Goal: Transaction & Acquisition: Register for event/course

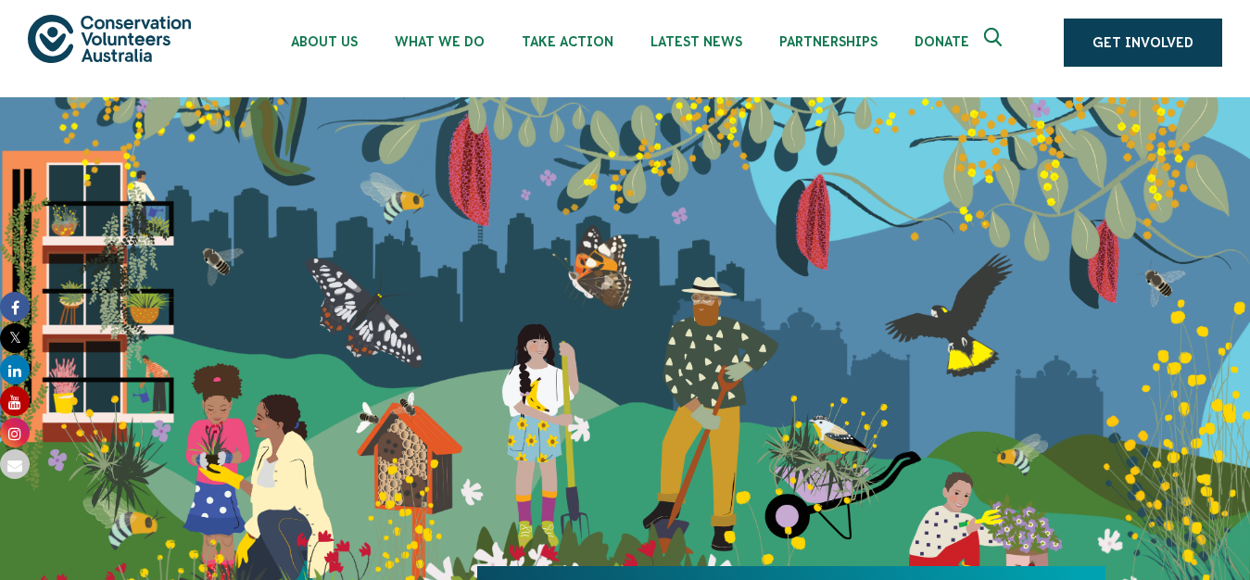
scroll to position [18, 0]
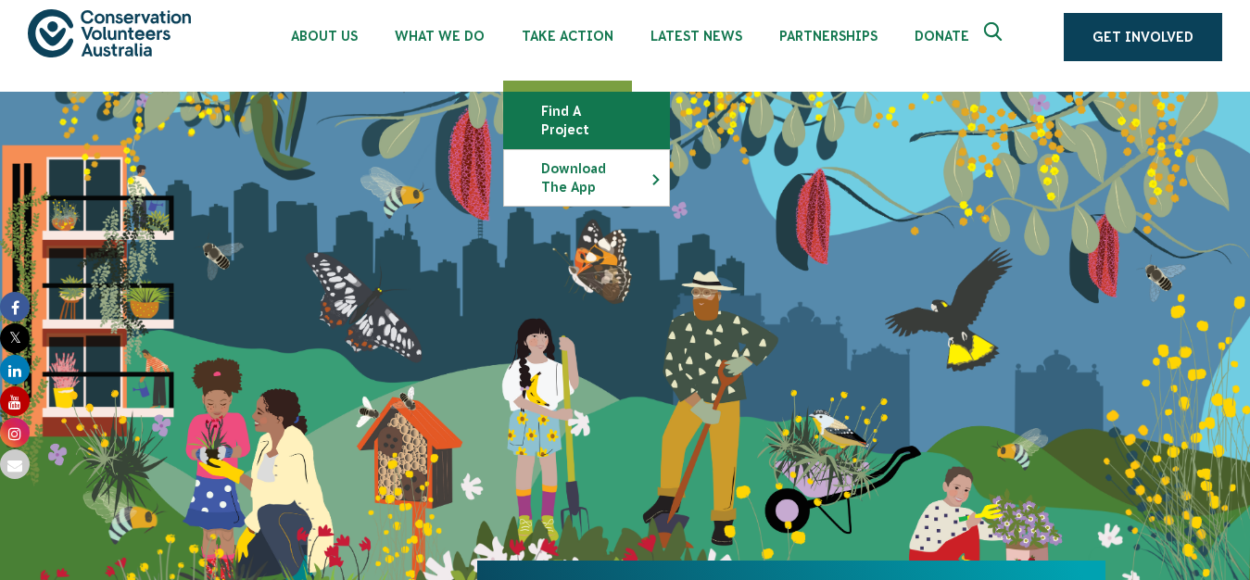
click at [591, 115] on link "Find a project" at bounding box center [586, 121] width 165 height 56
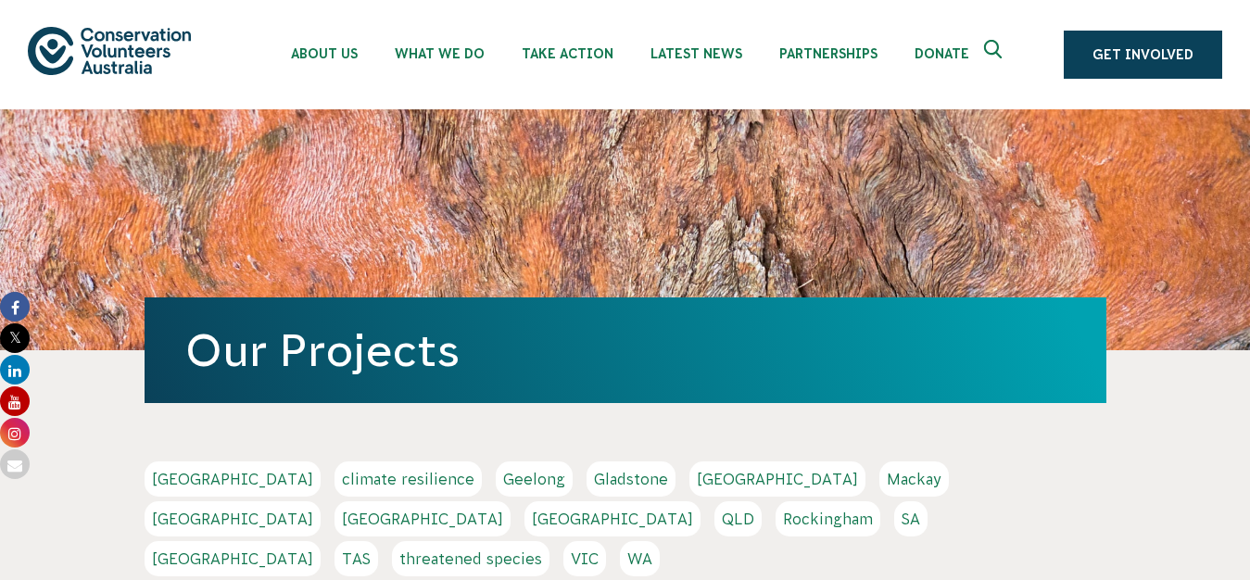
click at [321, 501] on link "[GEOGRAPHIC_DATA]" at bounding box center [233, 518] width 176 height 35
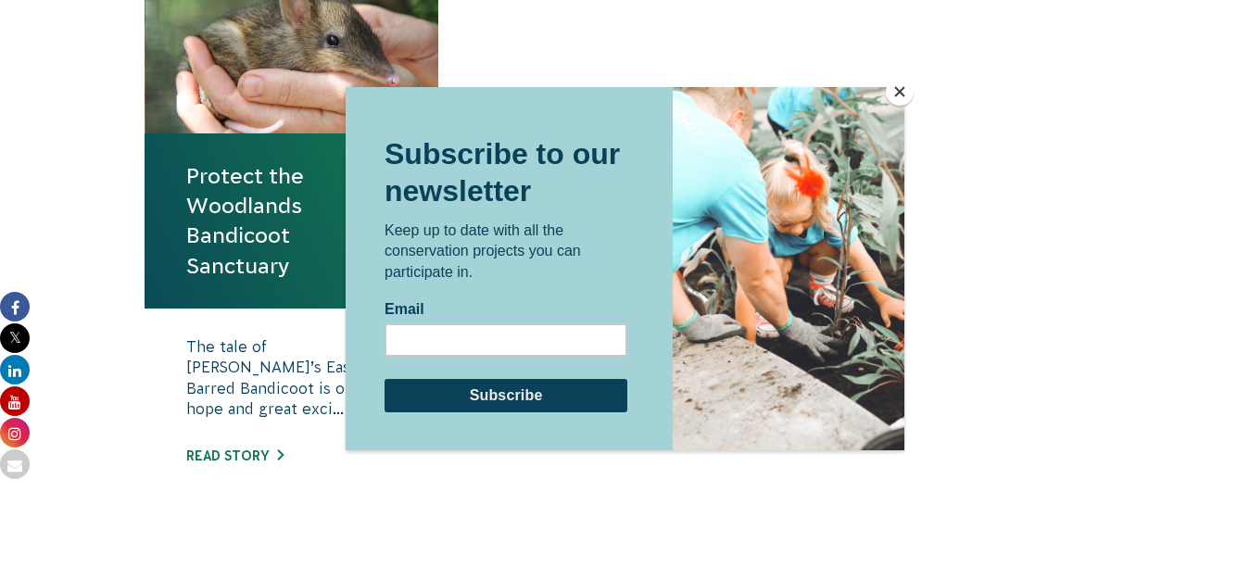
scroll to position [773, 0]
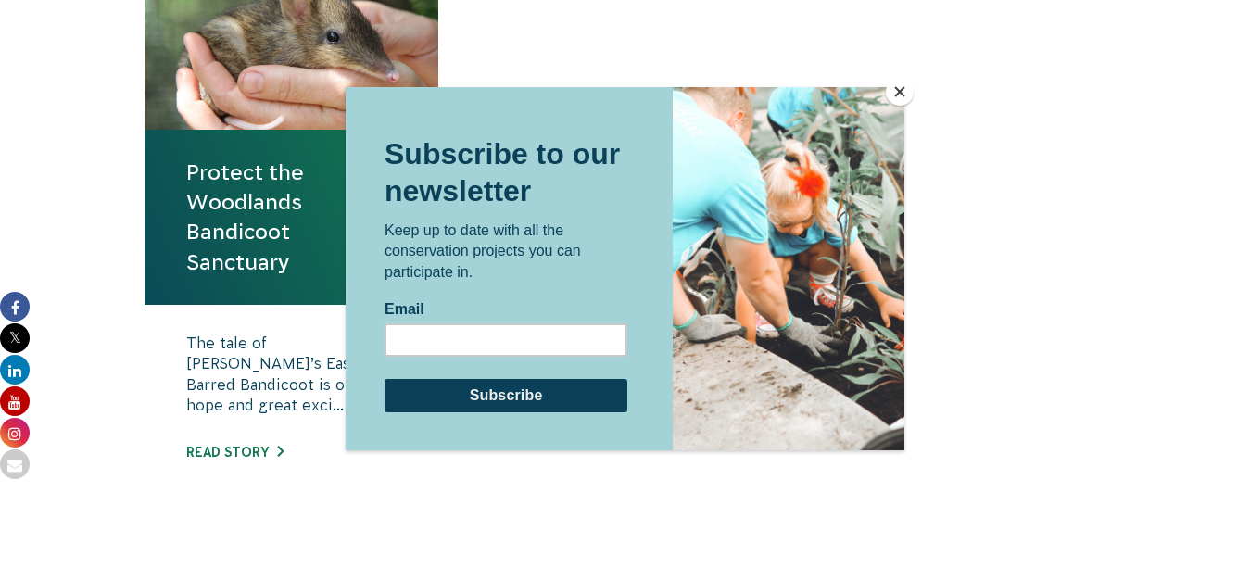
click at [898, 92] on button "Close" at bounding box center [900, 92] width 28 height 28
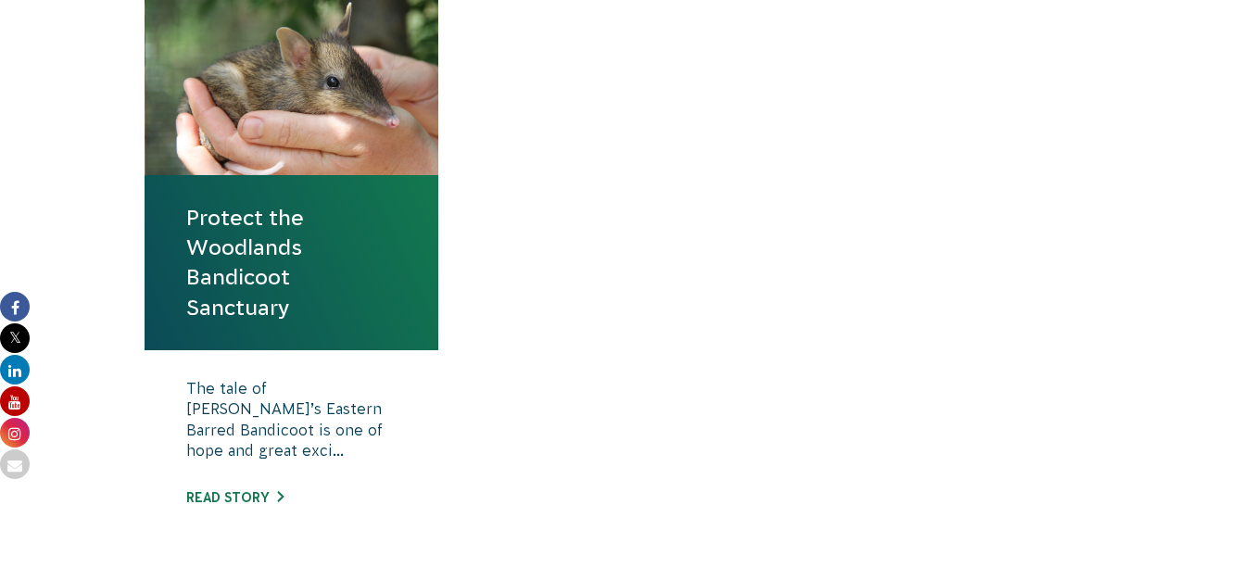
scroll to position [742, 0]
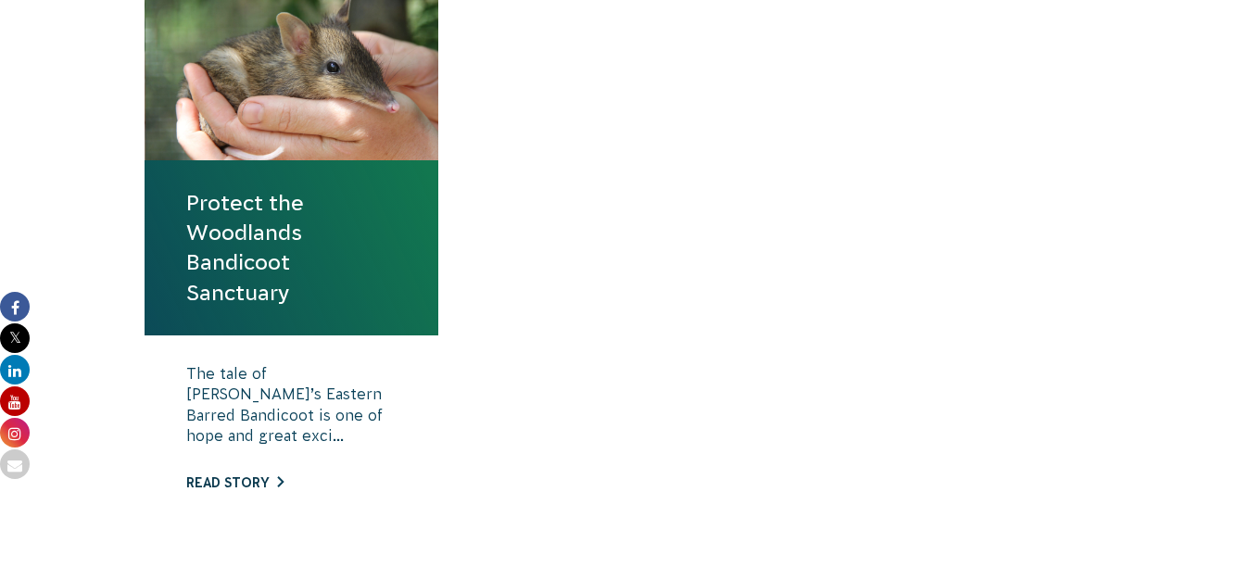
click at [221, 477] on link "Read story" at bounding box center [234, 482] width 97 height 15
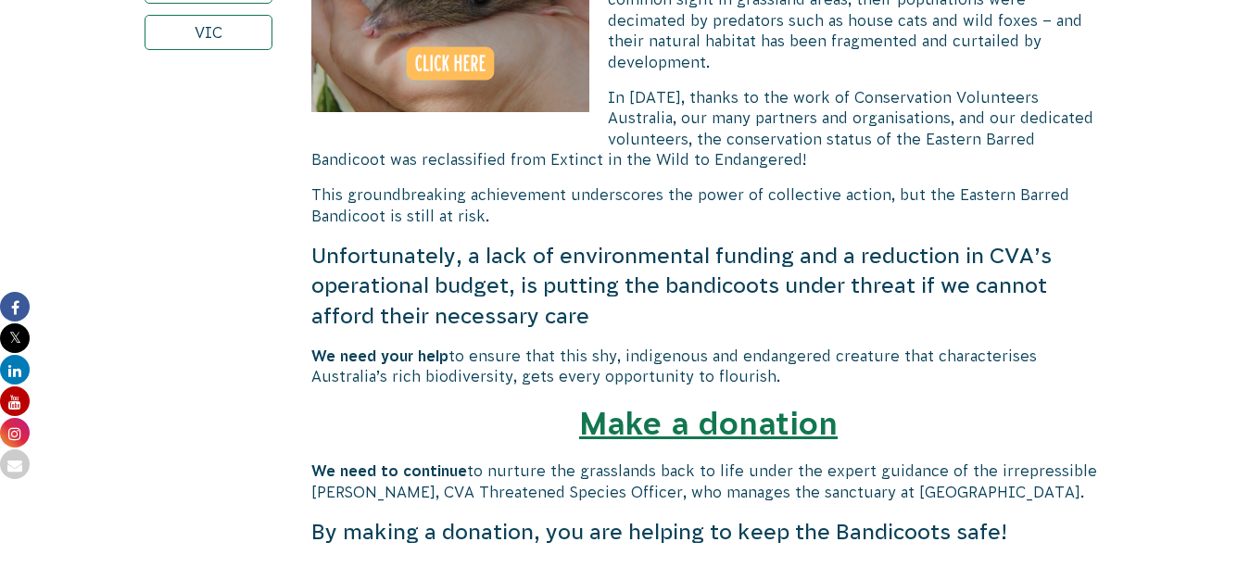
scroll to position [936, 0]
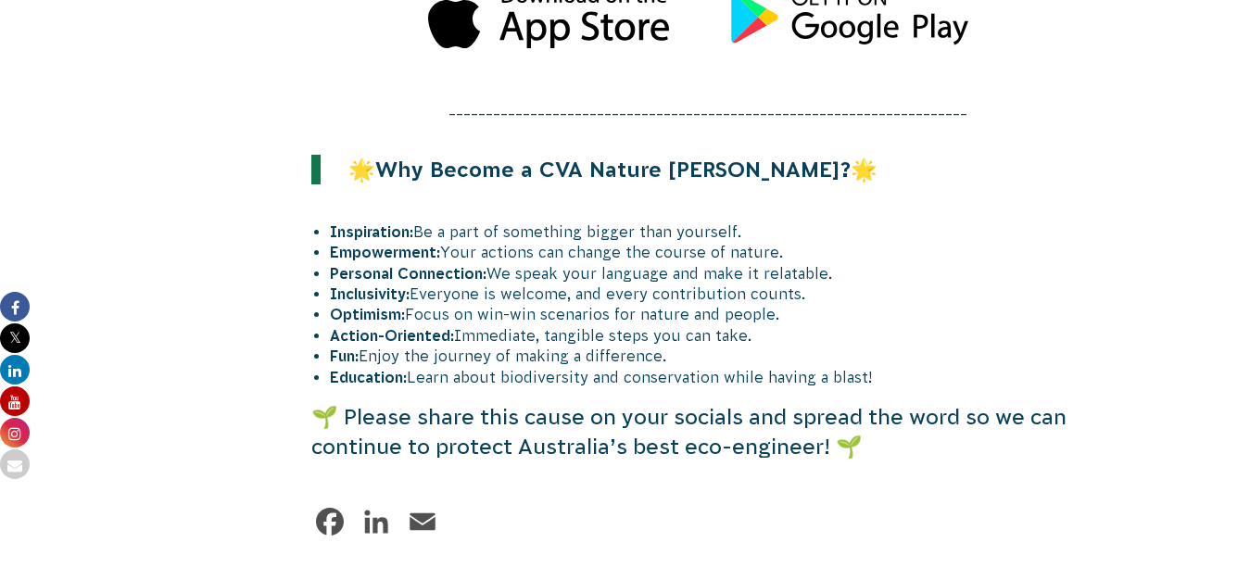
scroll to position [4948, 0]
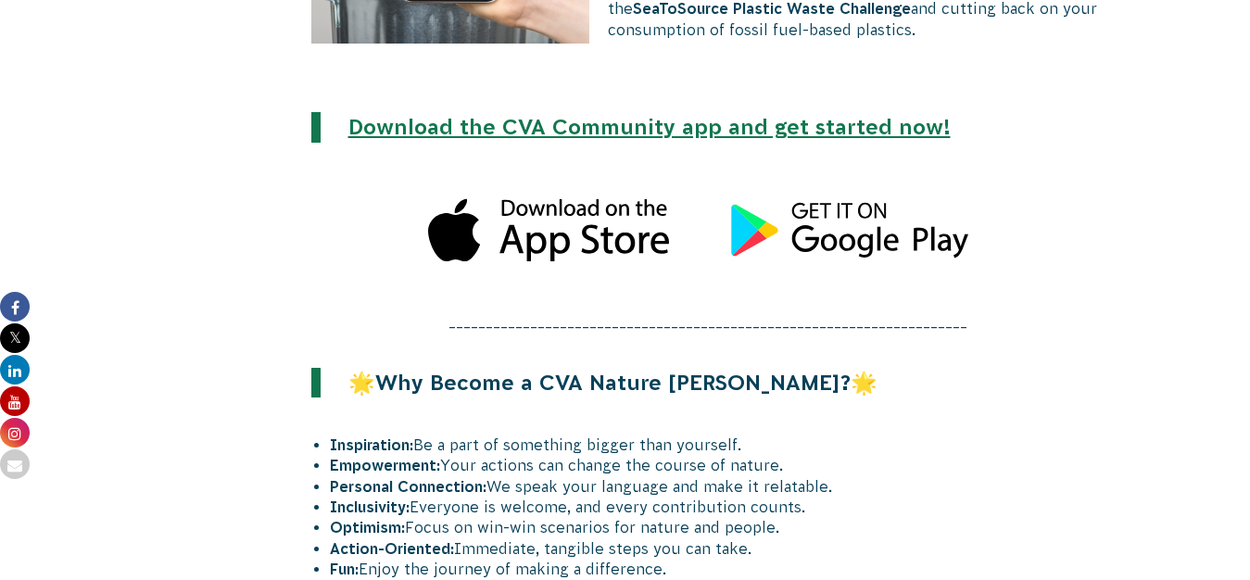
scroll to position [4729, 0]
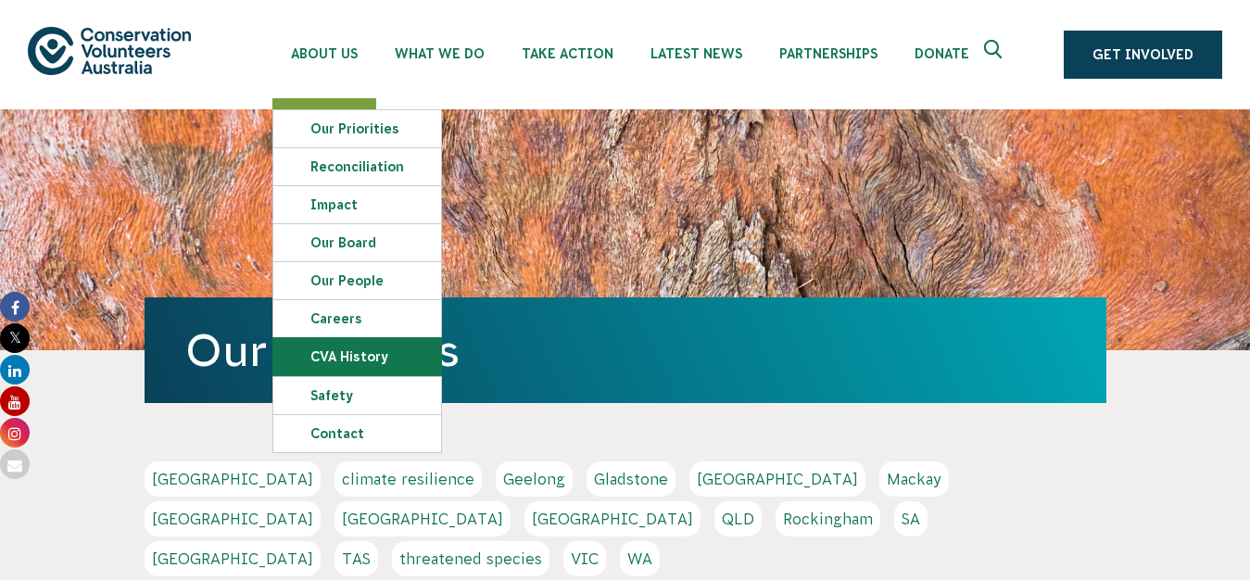
click at [354, 355] on link "CVA history" at bounding box center [357, 356] width 168 height 37
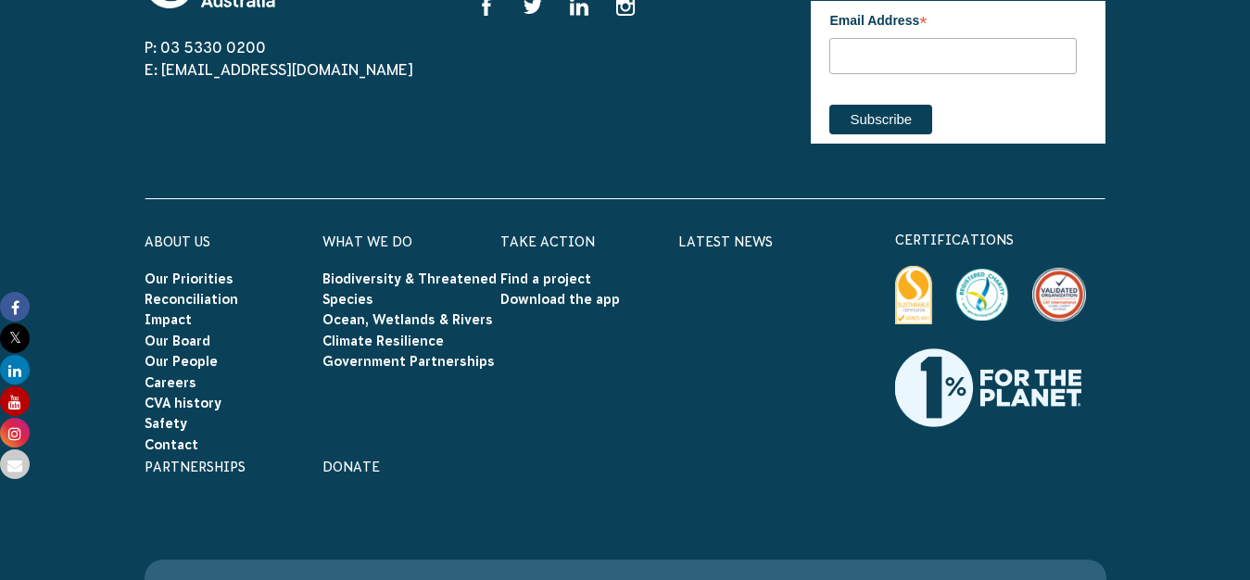
scroll to position [3934, 0]
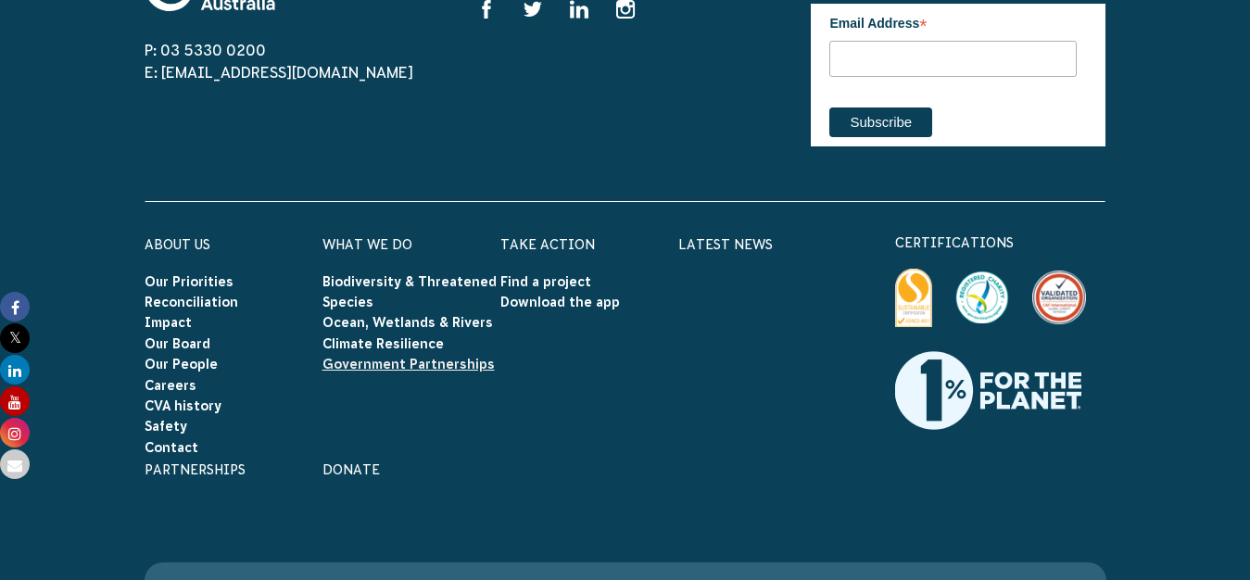
click at [390, 357] on link "Government Partnerships" at bounding box center [408, 364] width 172 height 15
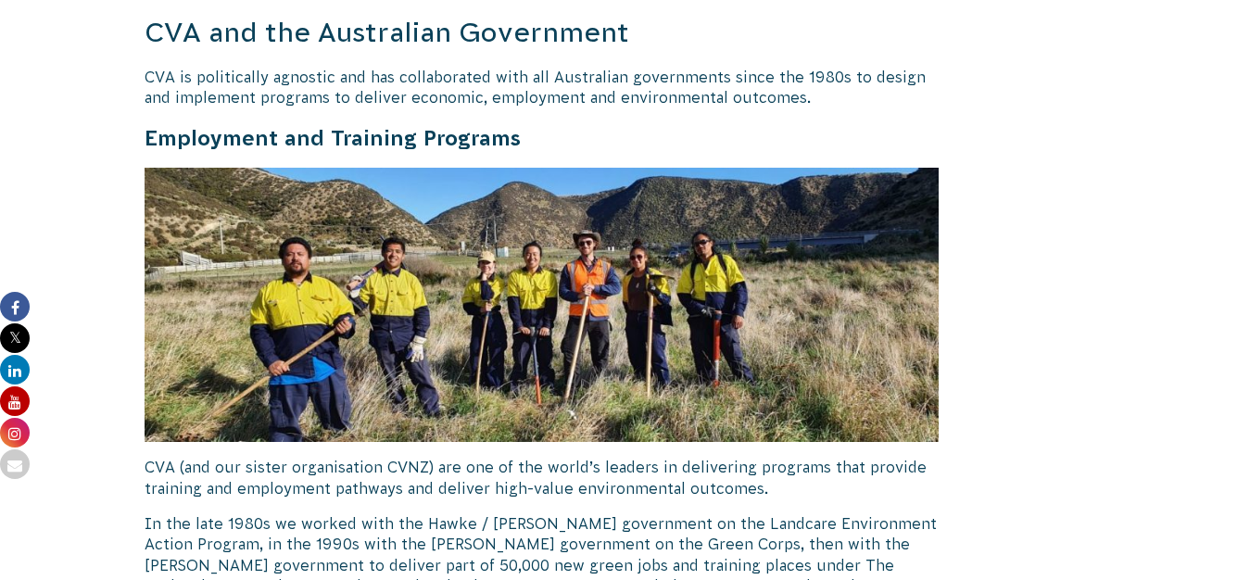
scroll to position [6263, 0]
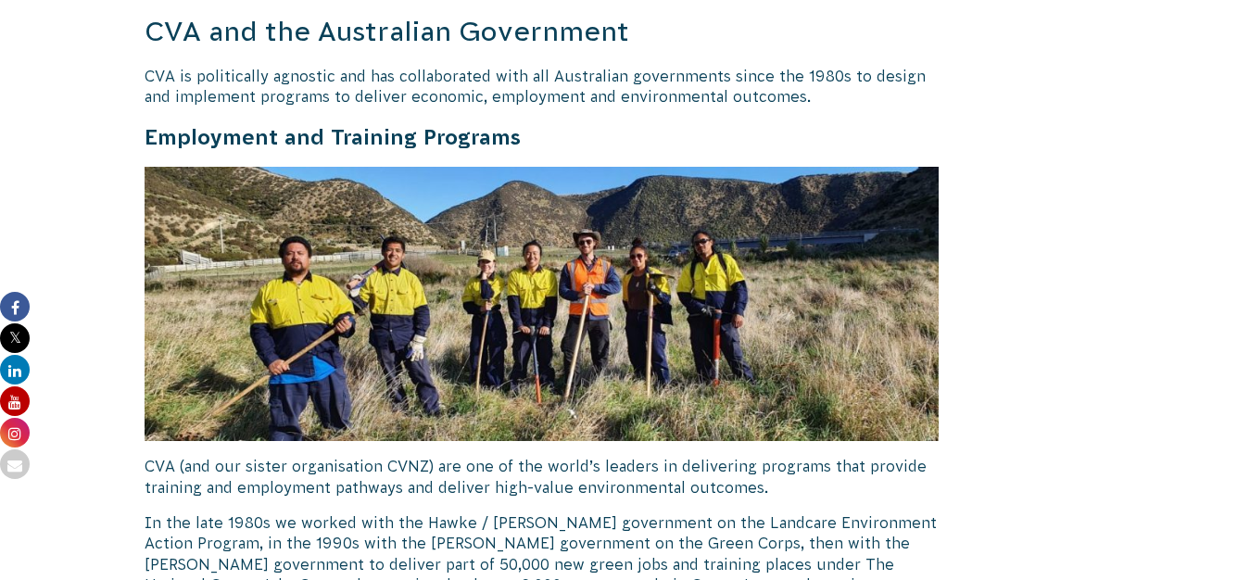
click at [617, 512] on p "In the late 1980s we worked with the Hawke / [PERSON_NAME] government on the La…" at bounding box center [542, 574] width 795 height 124
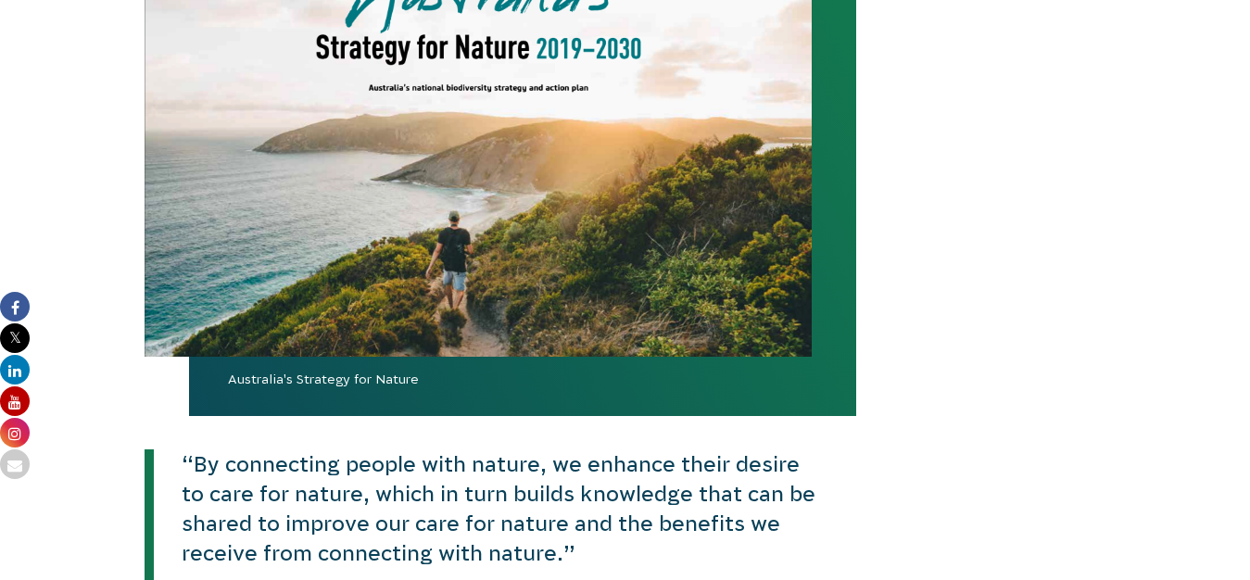
scroll to position [744, 0]
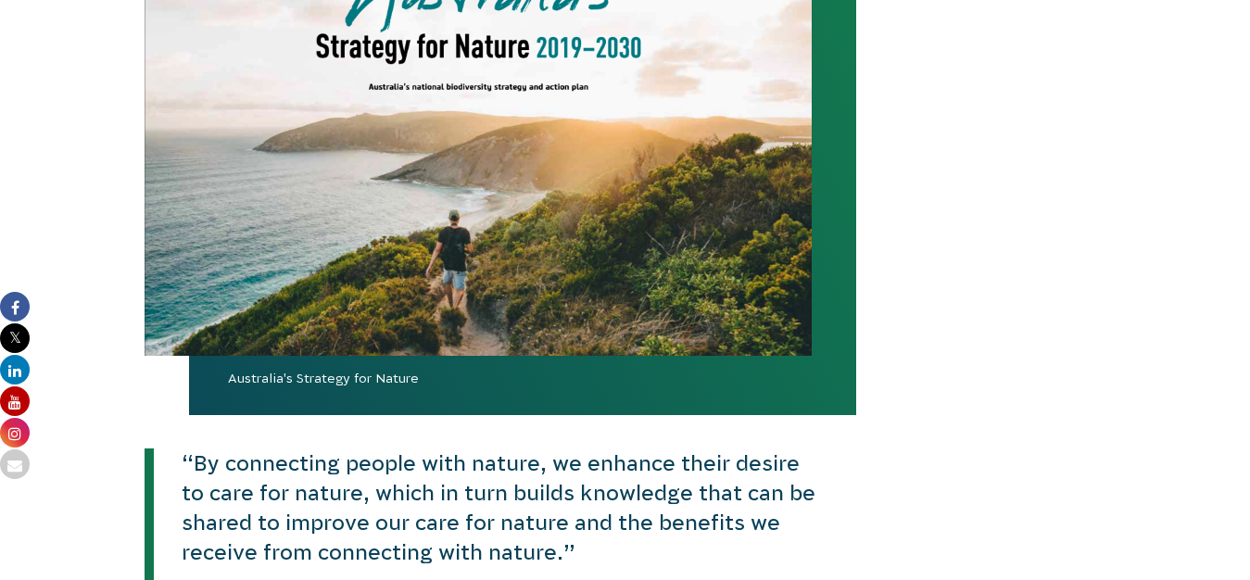
click at [588, 501] on p "“By connecting people with nature, we enhance their desire to care for nature, …" at bounding box center [487, 508] width 666 height 120
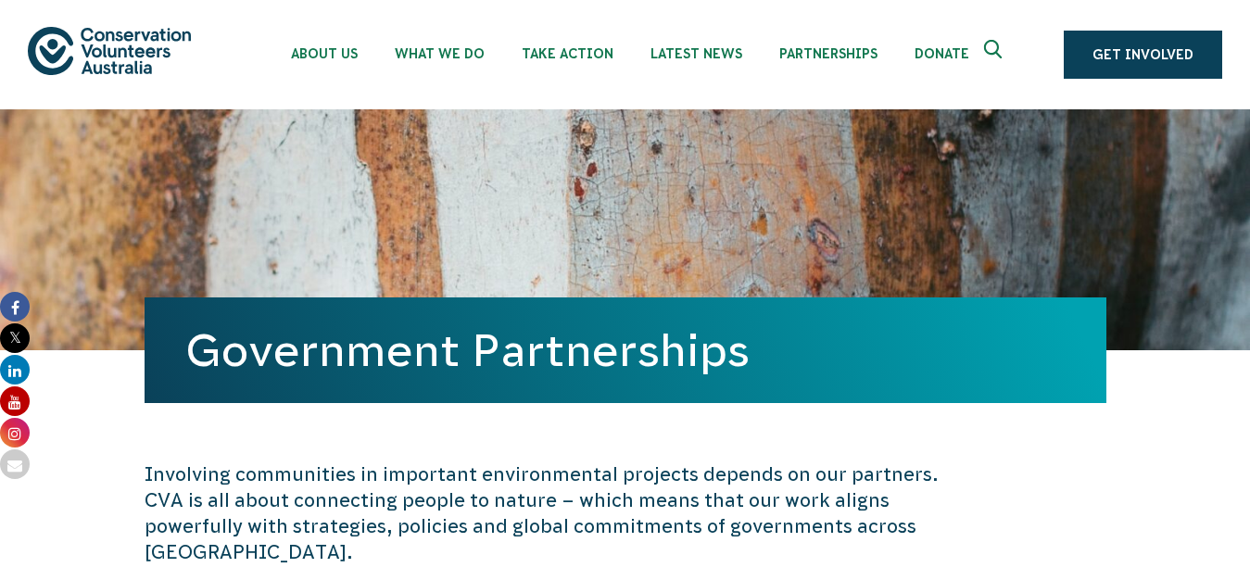
scroll to position [0, 0]
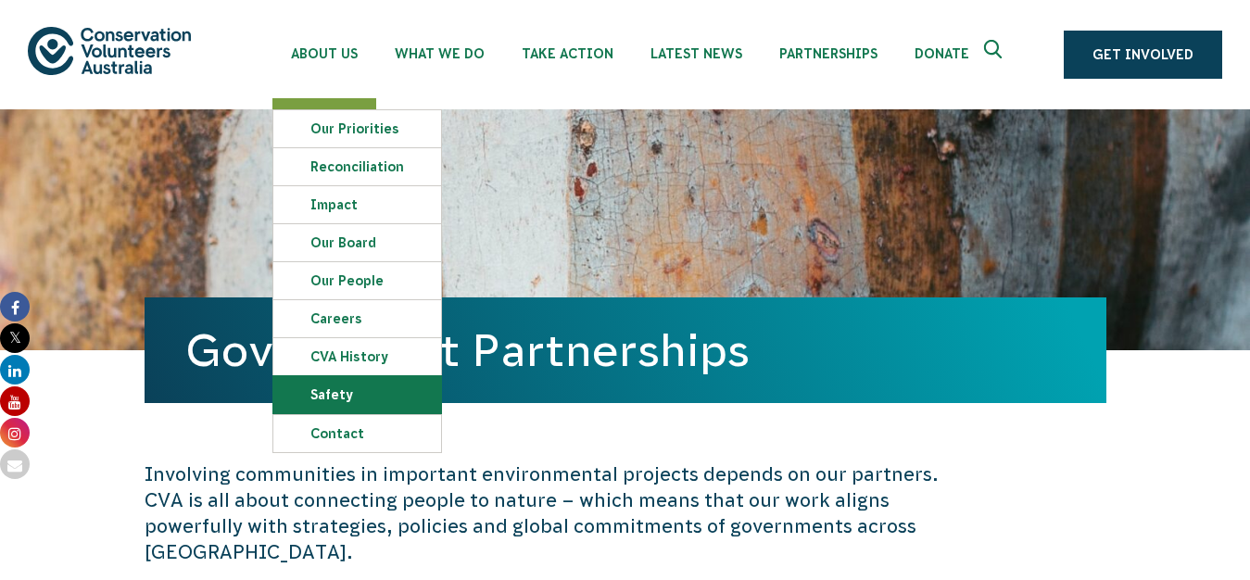
click at [380, 384] on link "Safety" at bounding box center [357, 394] width 168 height 37
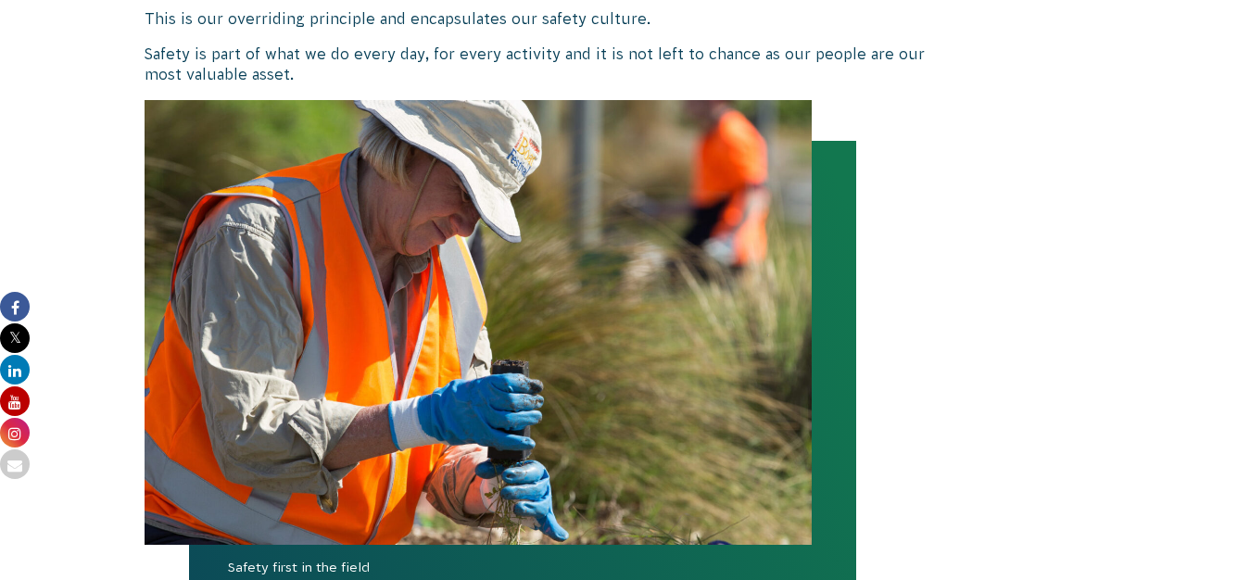
scroll to position [704, 0]
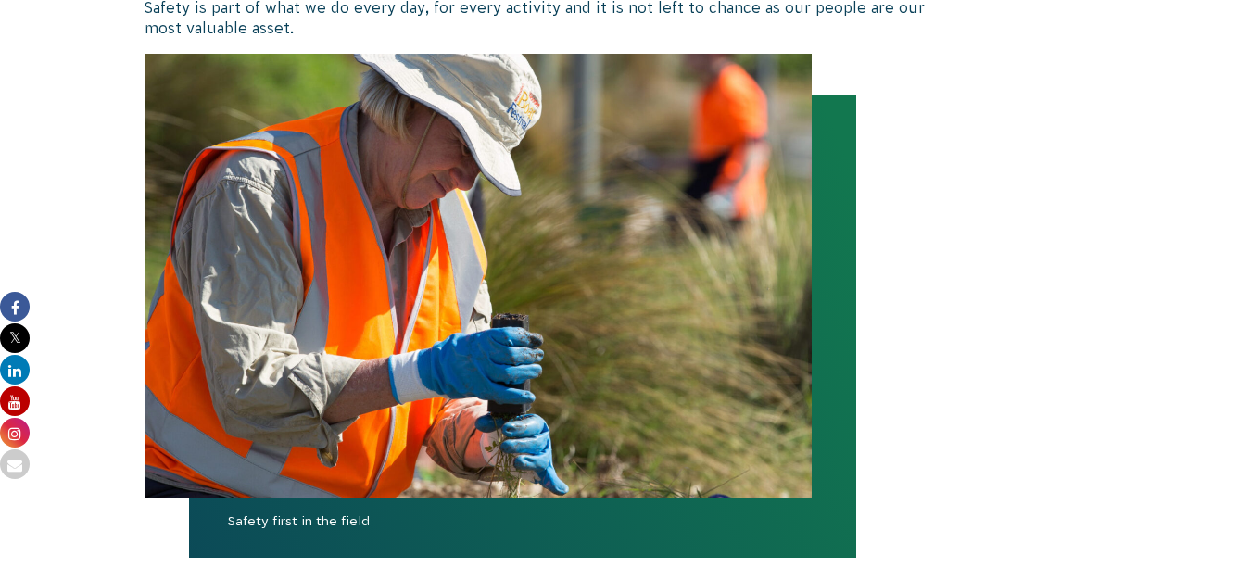
click at [393, 284] on img at bounding box center [478, 276] width 667 height 445
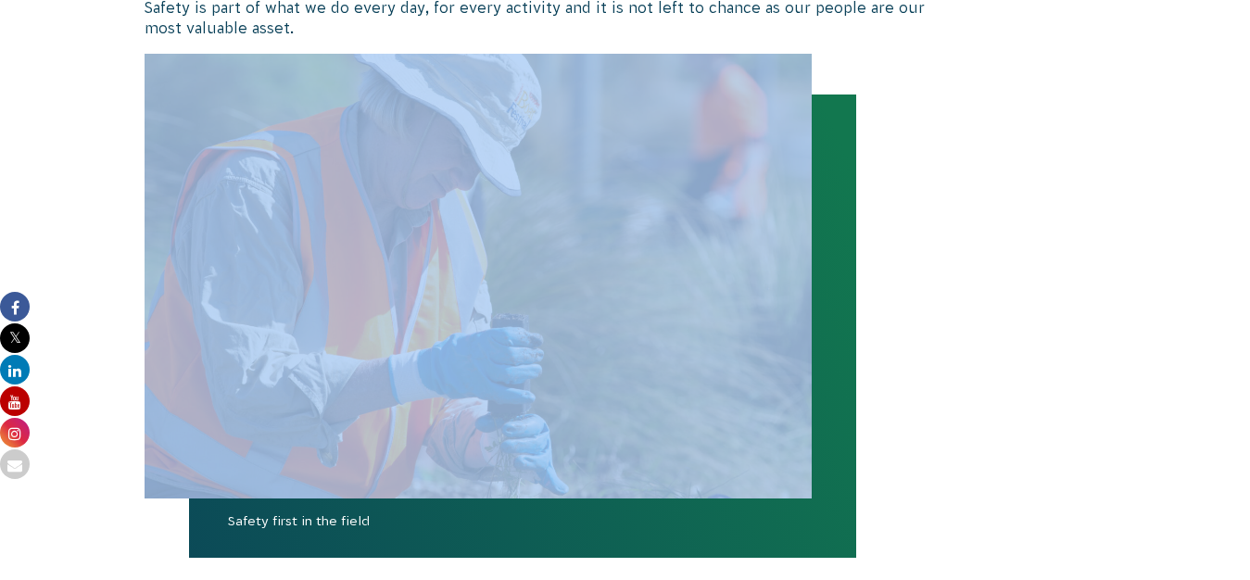
click at [393, 284] on img at bounding box center [478, 276] width 667 height 445
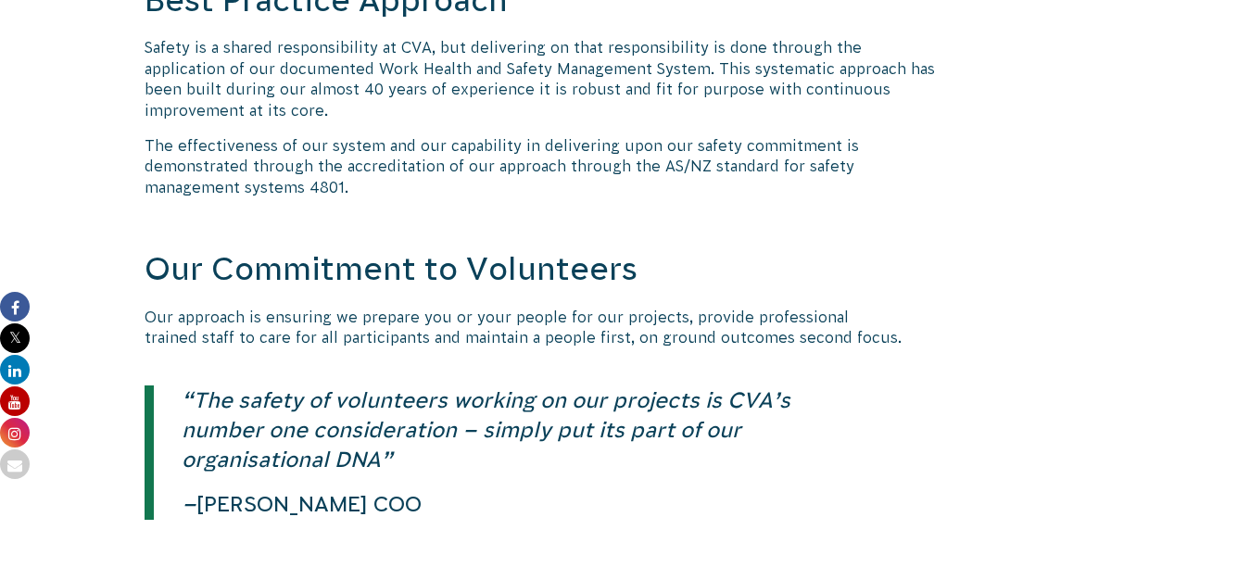
scroll to position [1328, 0]
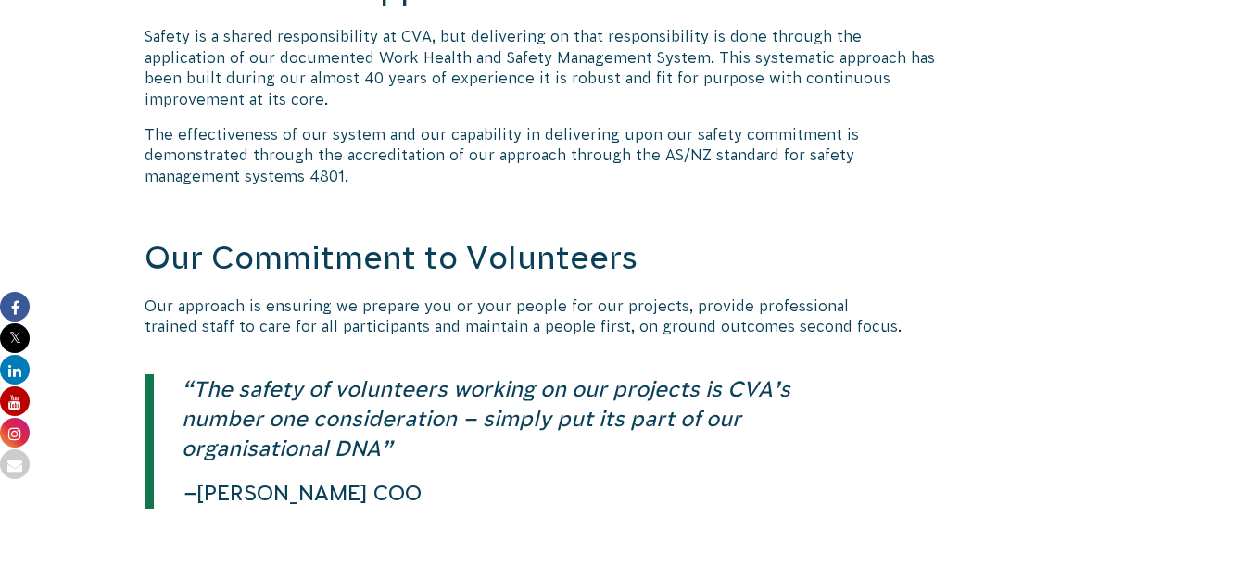
click at [52, 123] on body "About Us Our Priorities Reconciliation Impact Our Board Our People Careers CVA …" at bounding box center [625, 468] width 1250 height 3593
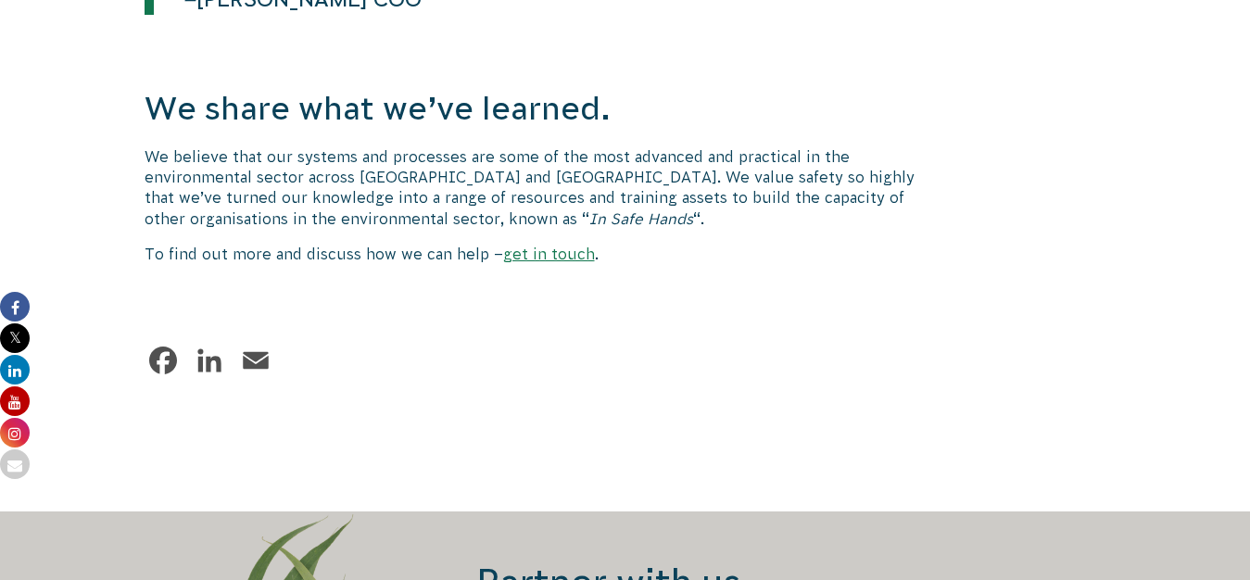
scroll to position [1824, 0]
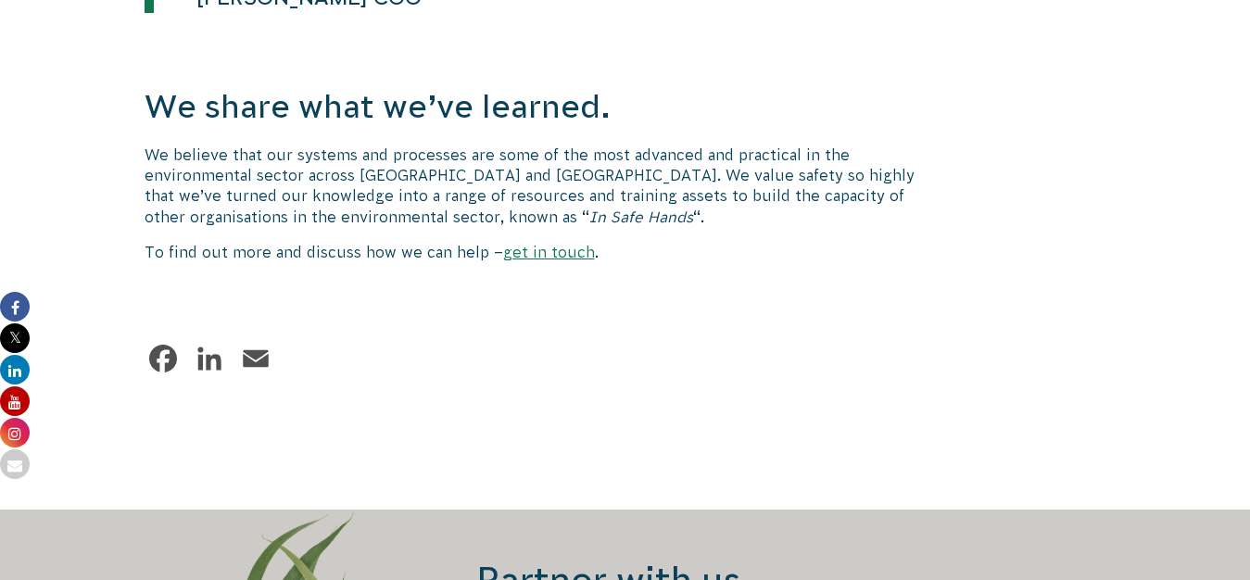
click at [532, 244] on link "get in touch" at bounding box center [549, 252] width 92 height 17
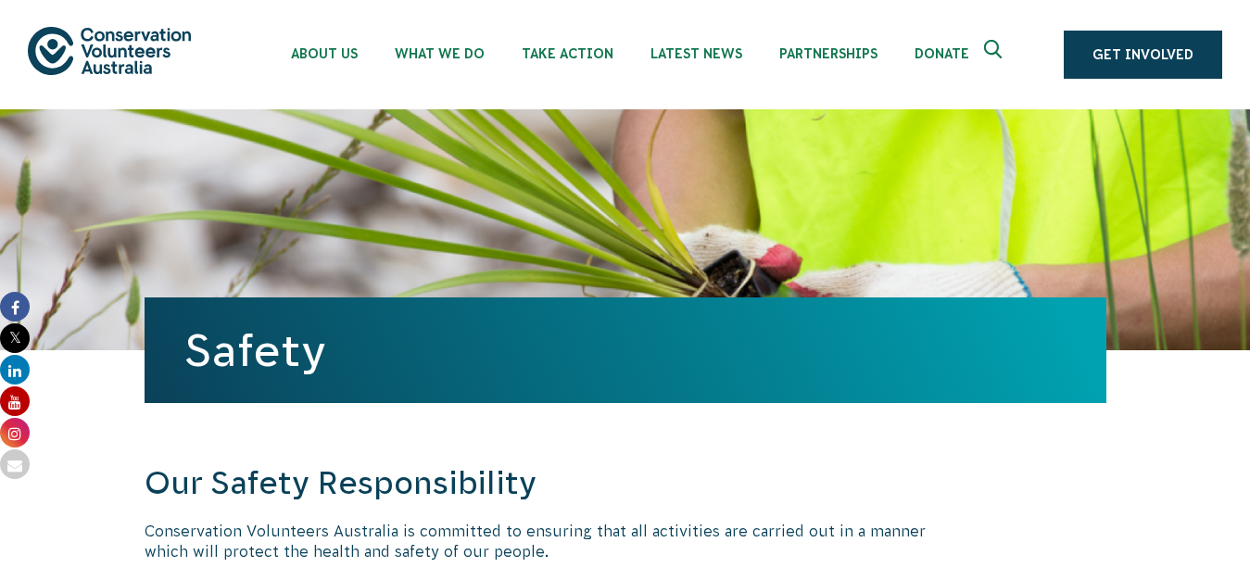
scroll to position [0, 0]
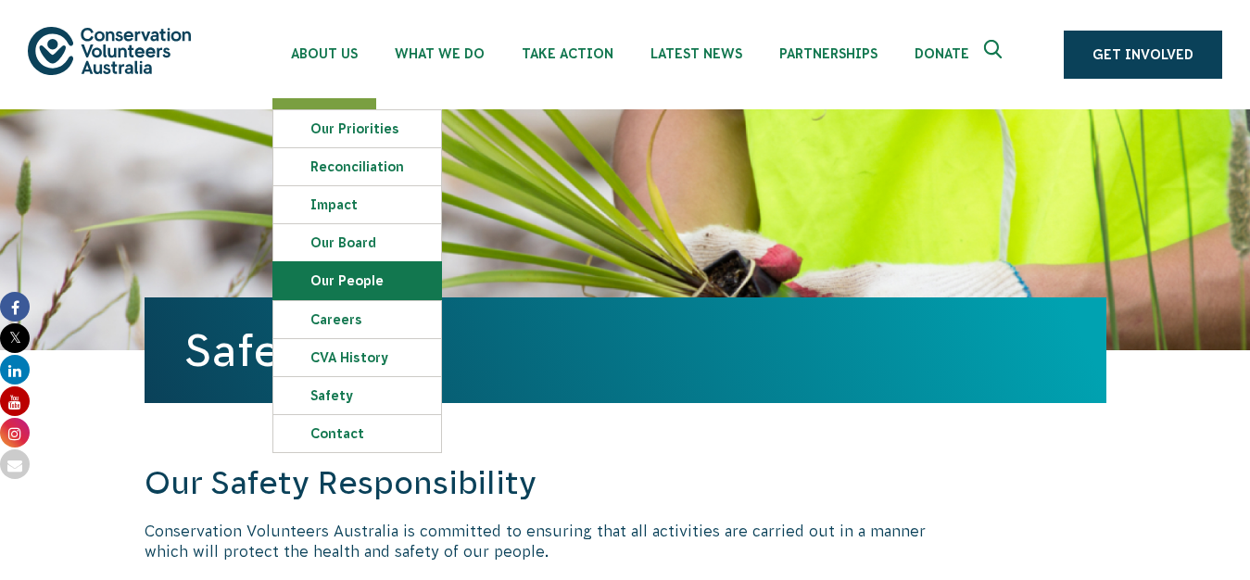
click at [373, 280] on link "Our People" at bounding box center [357, 280] width 168 height 37
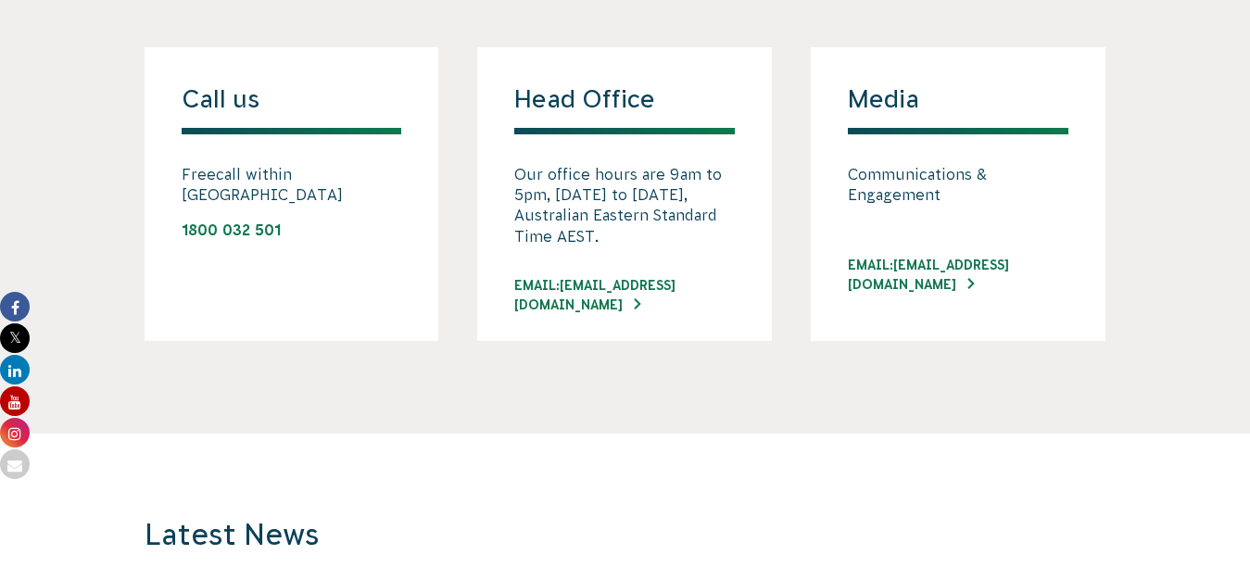
scroll to position [1483, 0]
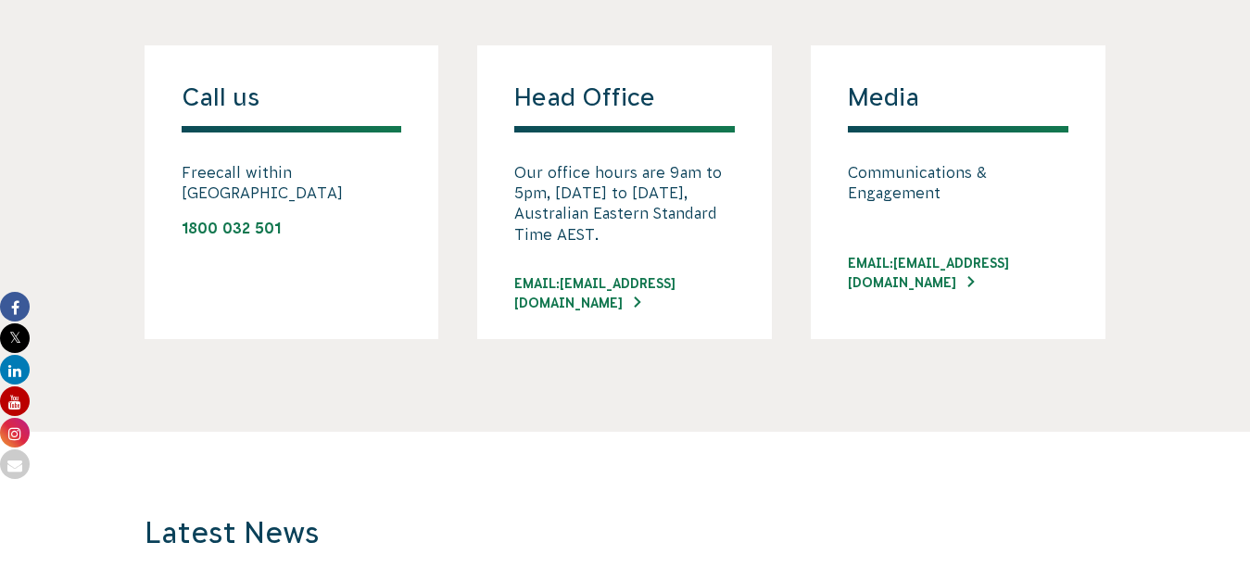
click at [537, 359] on section "Call us Freecall within Australia 1800 032 501 Head Office Our office hours are…" at bounding box center [625, 197] width 1250 height 470
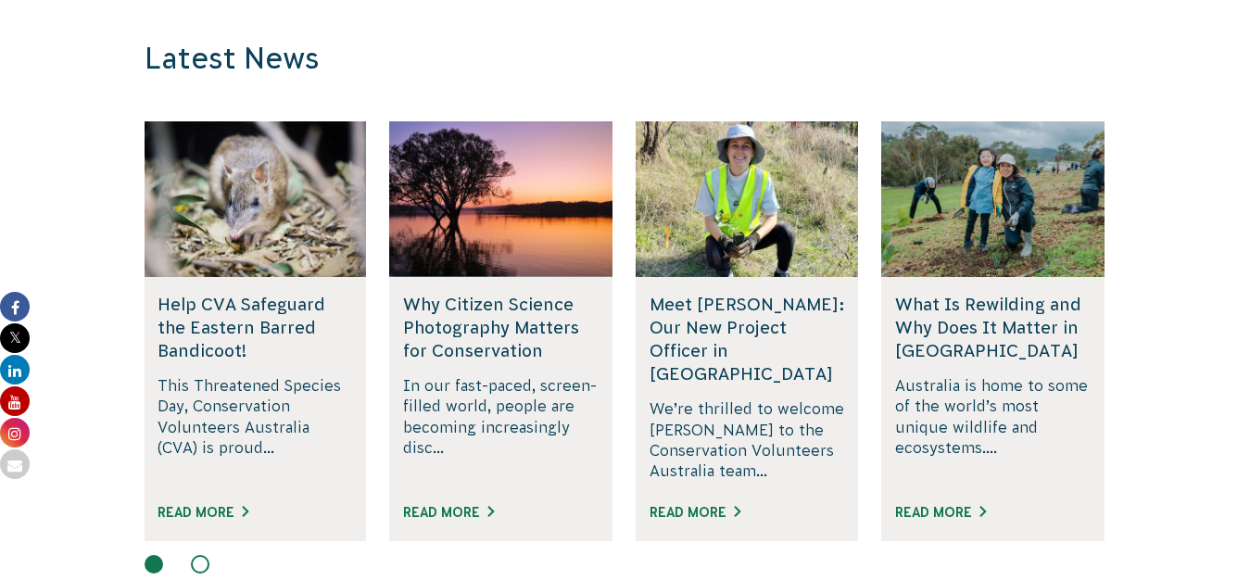
scroll to position [1961, 0]
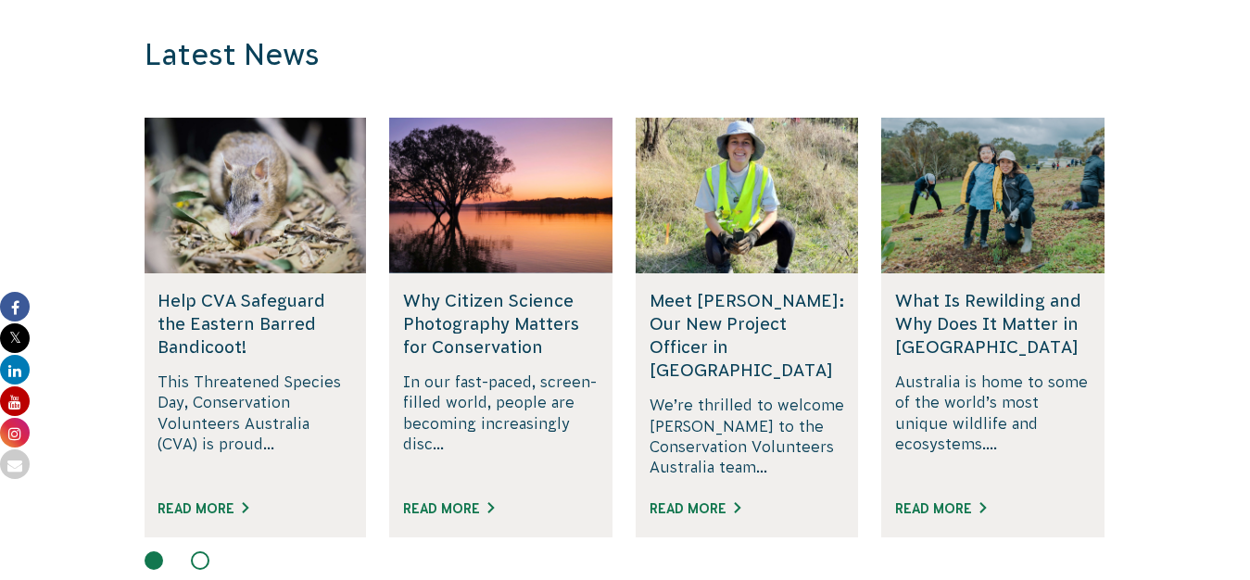
click at [537, 359] on div "Why Citizen Science Photography Matters for Conservation In our fast-paced, scr…" at bounding box center [500, 405] width 223 height 264
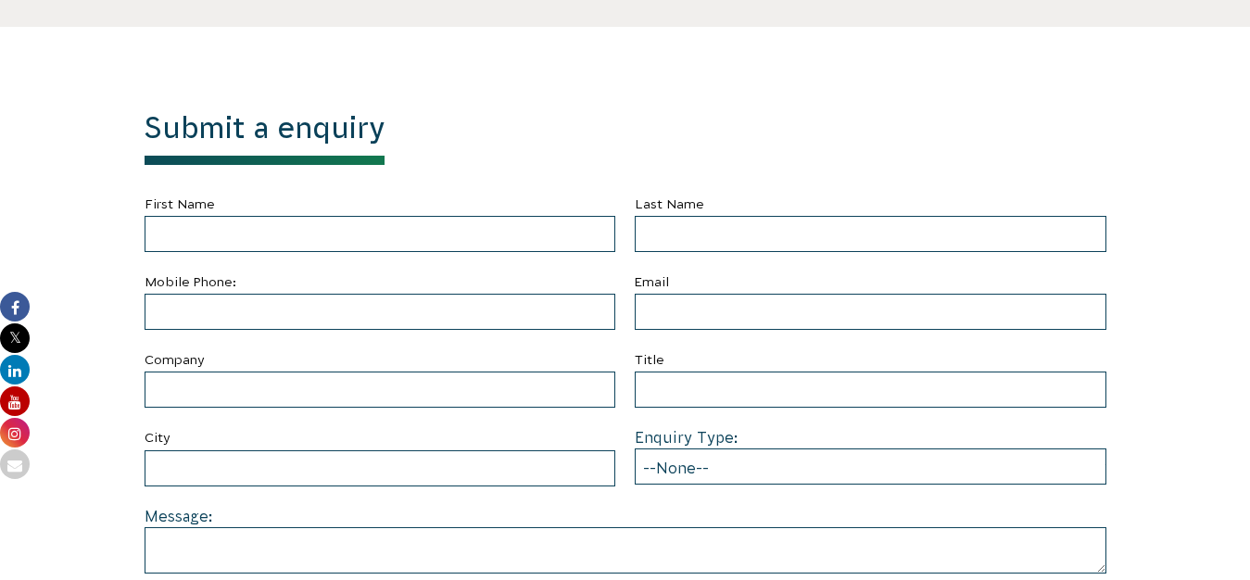
scroll to position [601, 0]
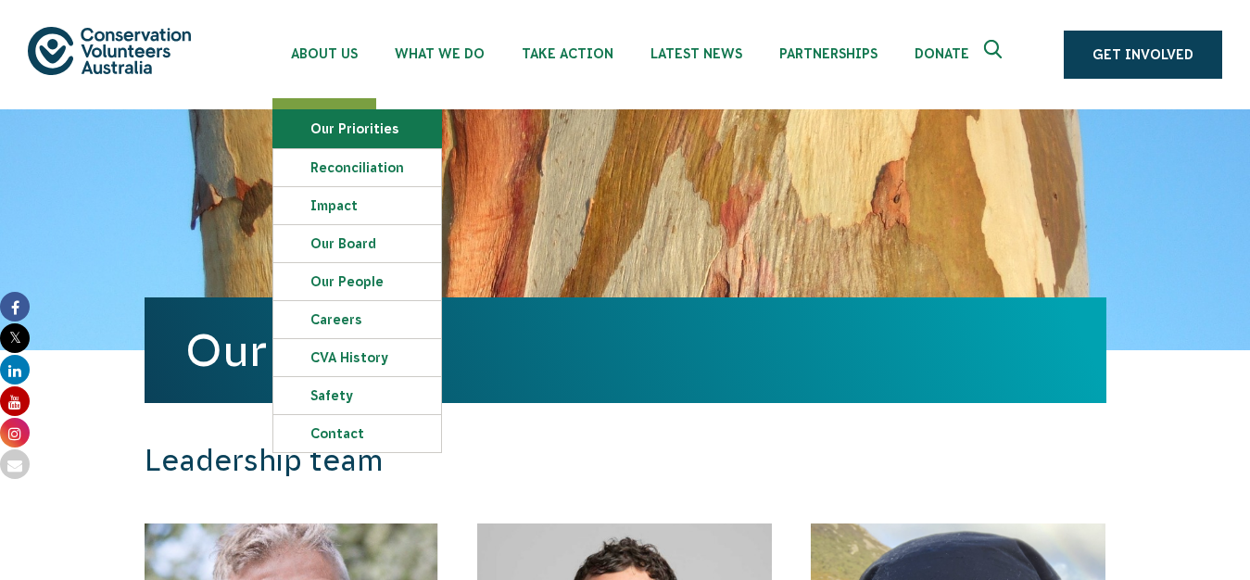
click at [347, 130] on link "Our Priorities" at bounding box center [357, 128] width 168 height 37
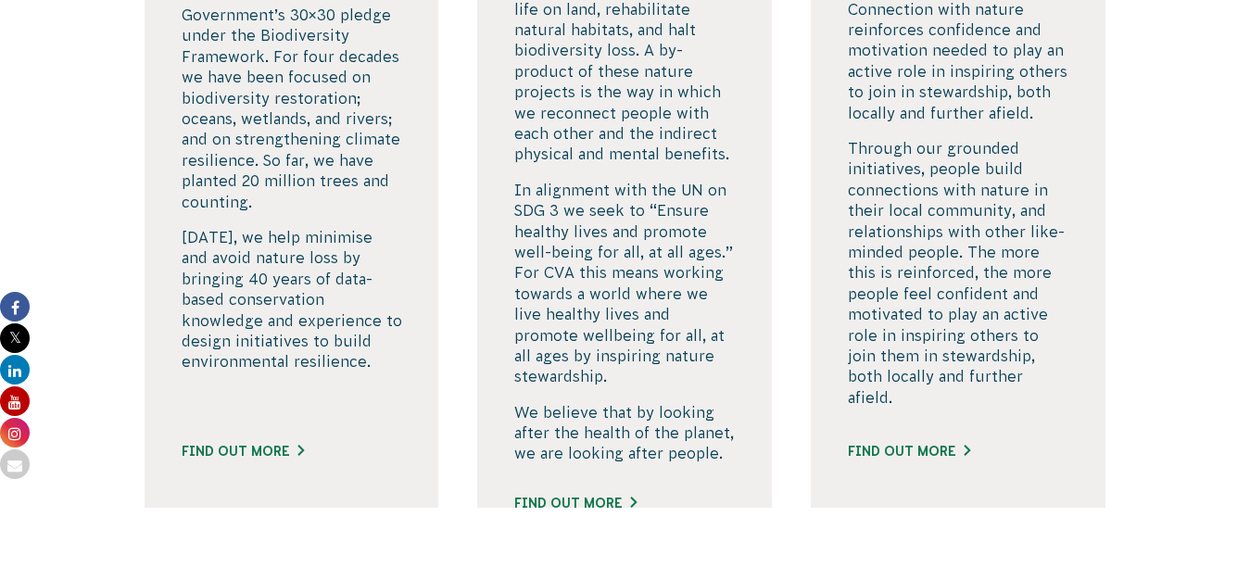
scroll to position [3428, 0]
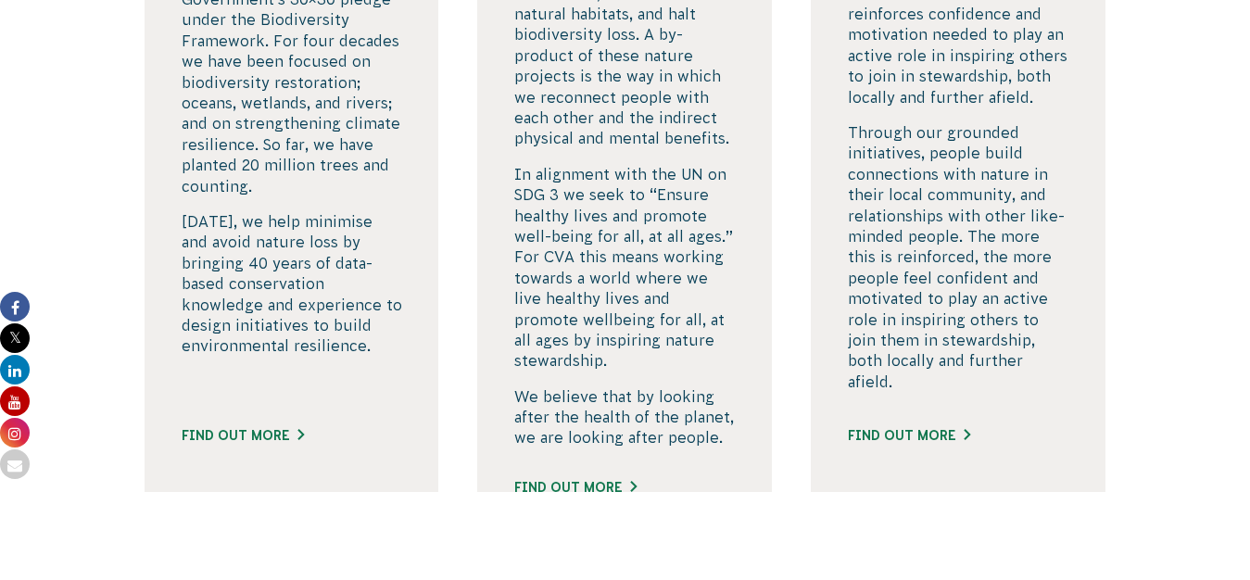
click at [342, 392] on div "Find out more" at bounding box center [292, 420] width 221 height 69
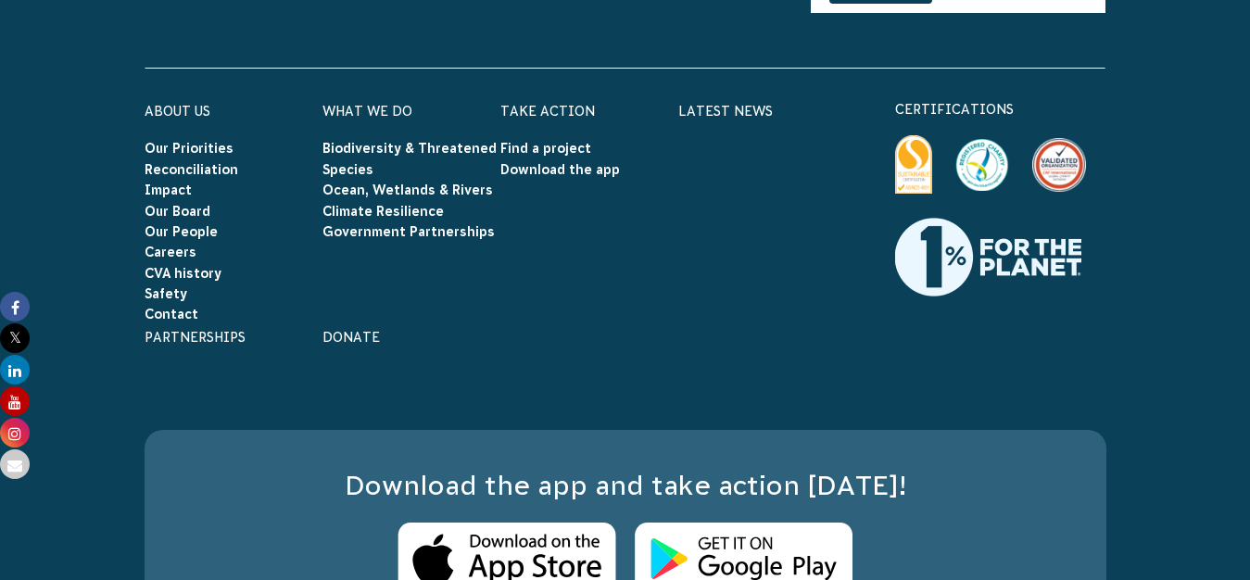
scroll to position [5460, 0]
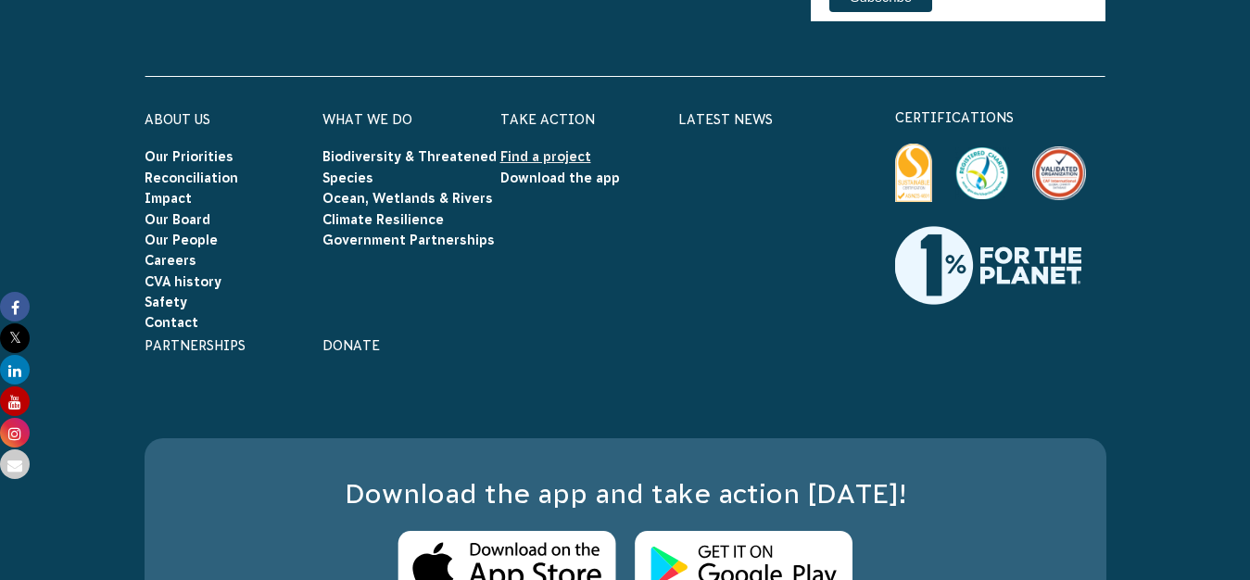
click at [542, 152] on link "Find a project" at bounding box center [545, 156] width 91 height 15
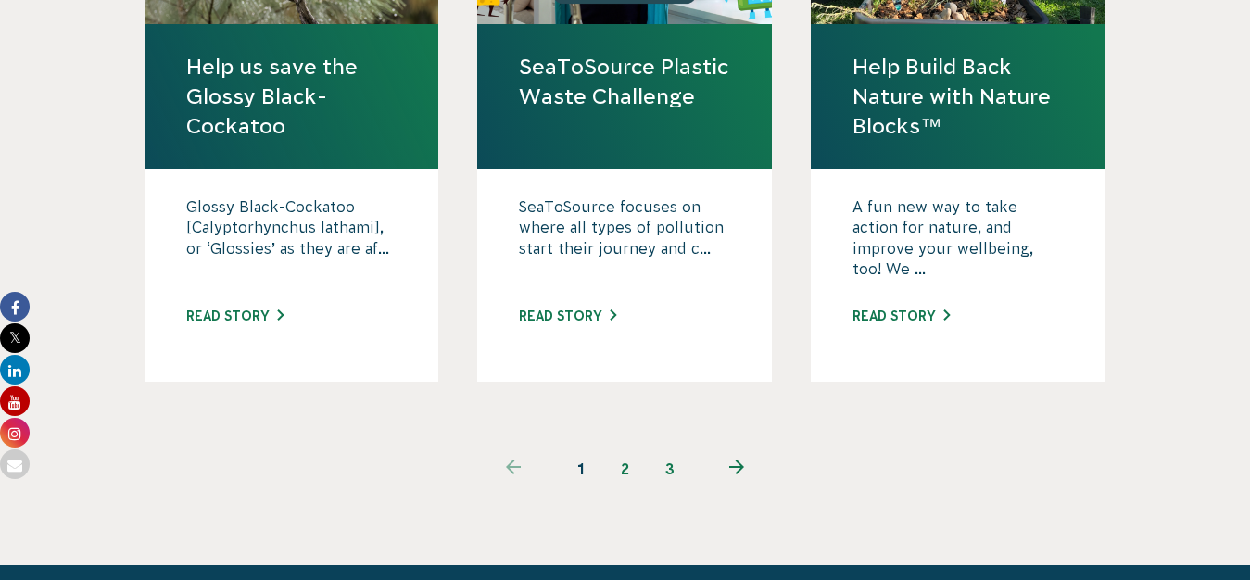
scroll to position [1959, 0]
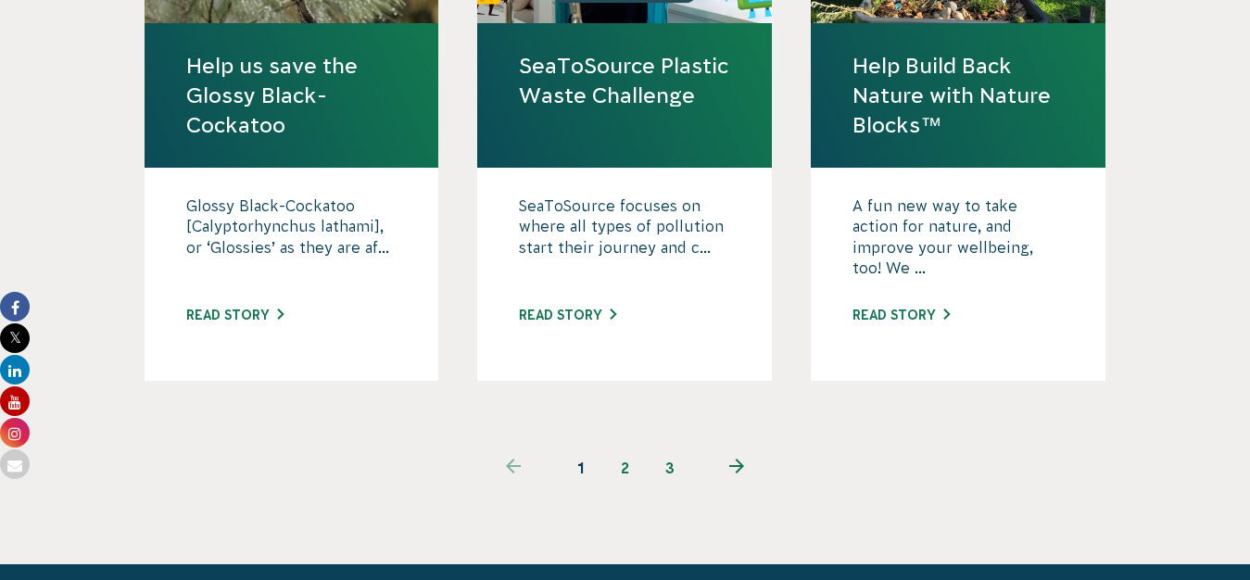
click at [625, 446] on link "2" at bounding box center [625, 468] width 44 height 44
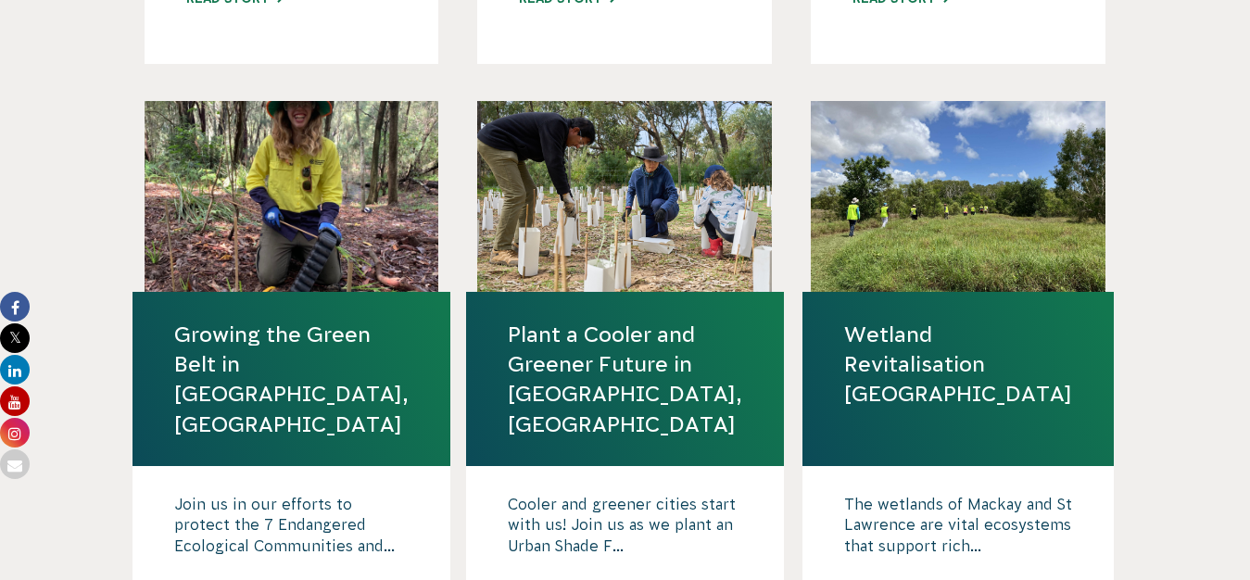
scroll to position [1126, 0]
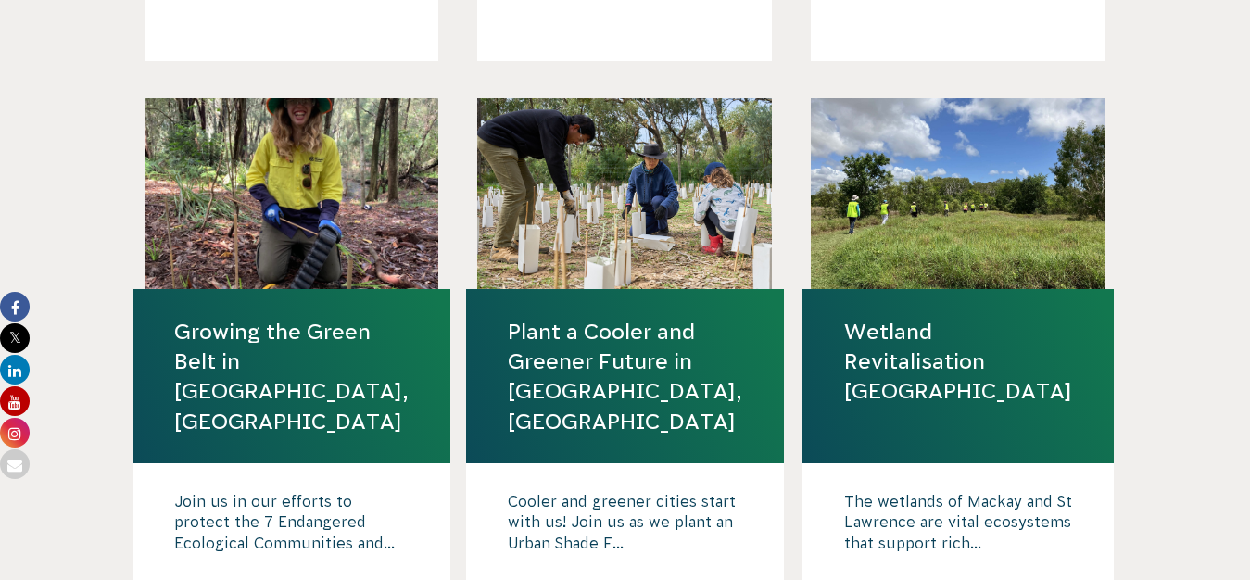
click at [624, 463] on div "Cooler and greener cities start with us! Join us as we plant an Urban Shade F..…" at bounding box center [625, 569] width 318 height 213
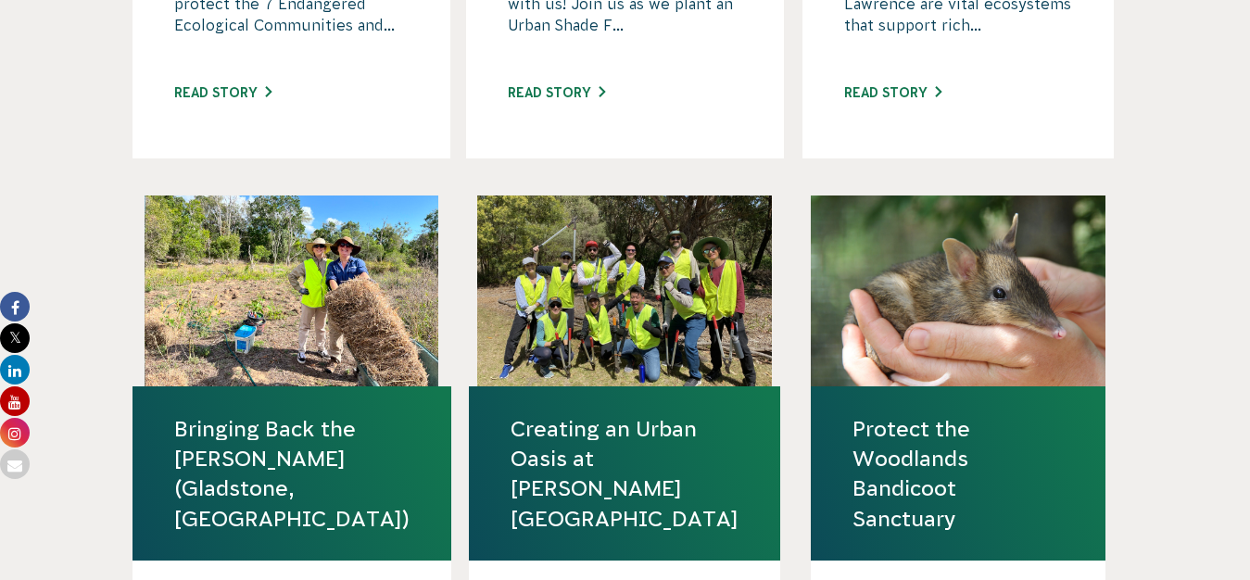
scroll to position [1644, 0]
click at [581, 386] on h4 "Creating an Urban Oasis at [PERSON_NAME][GEOGRAPHIC_DATA]" at bounding box center [624, 473] width 311 height 174
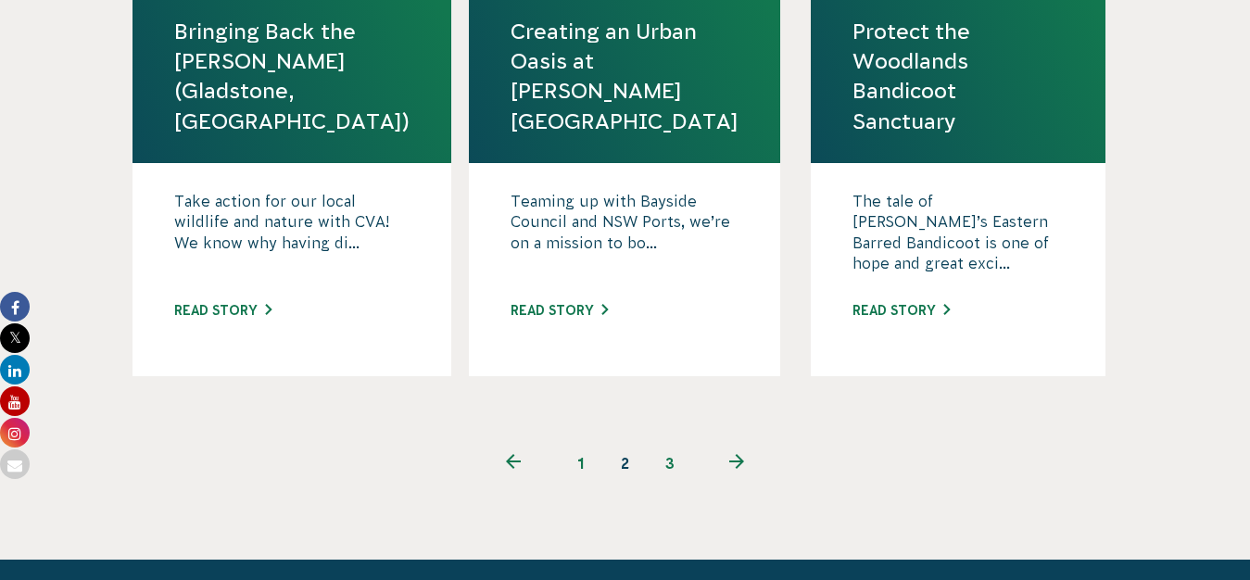
scroll to position [2041, 0]
click at [671, 441] on link "3" at bounding box center [670, 463] width 44 height 44
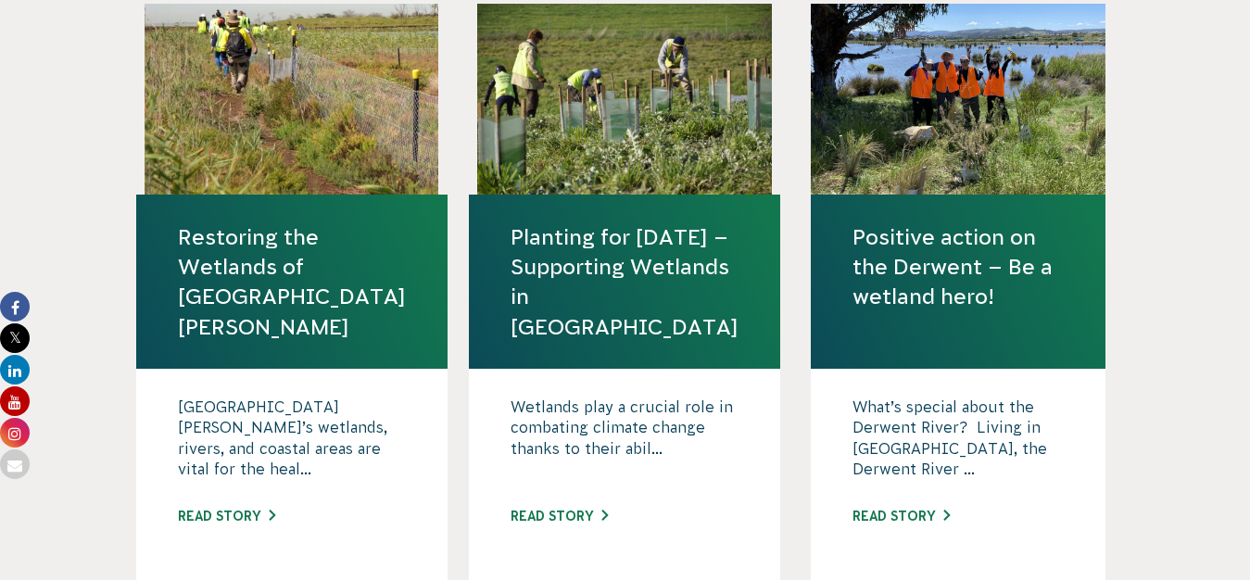
scroll to position [612, 0]
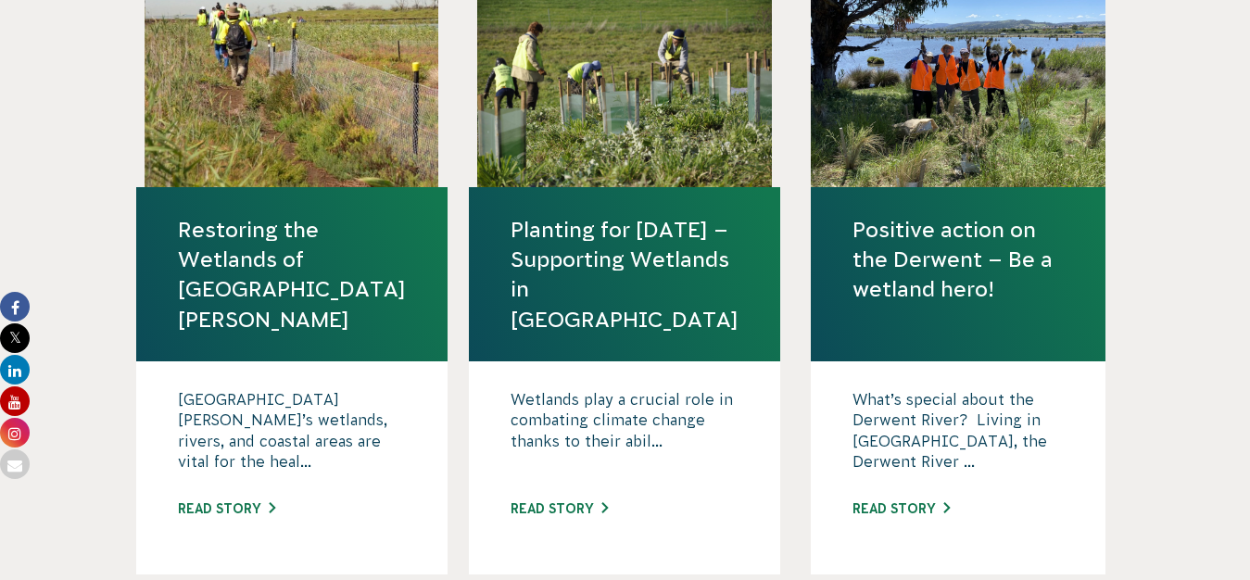
click at [671, 423] on p "Wetlands play a crucial role in combating climate change thanks to their abil..." at bounding box center [625, 435] width 228 height 93
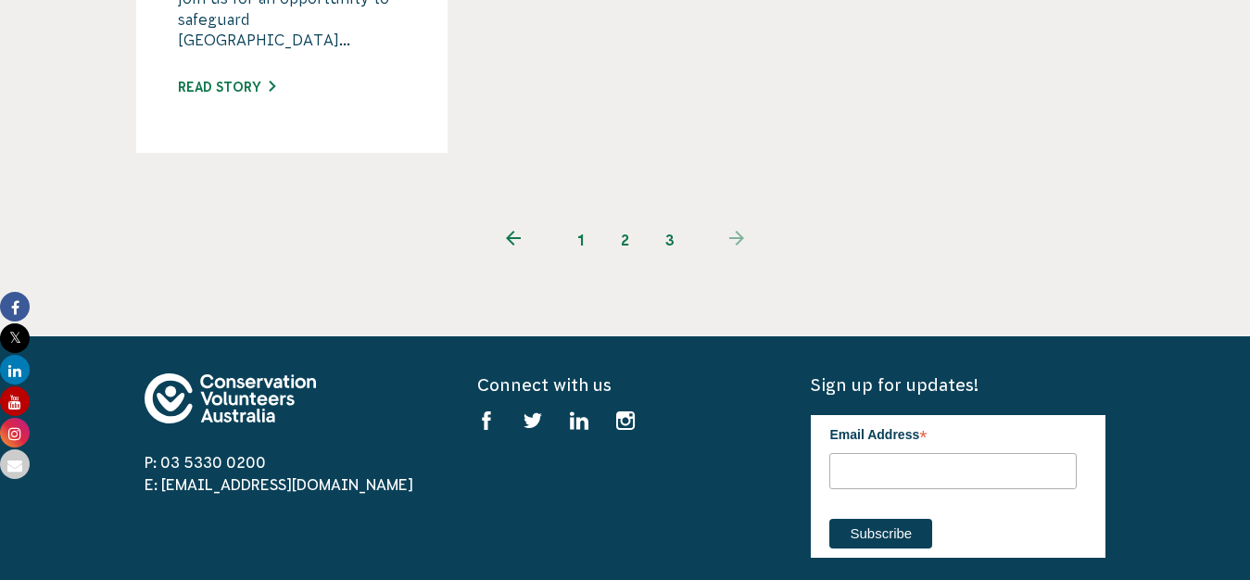
scroll to position [1663, 0]
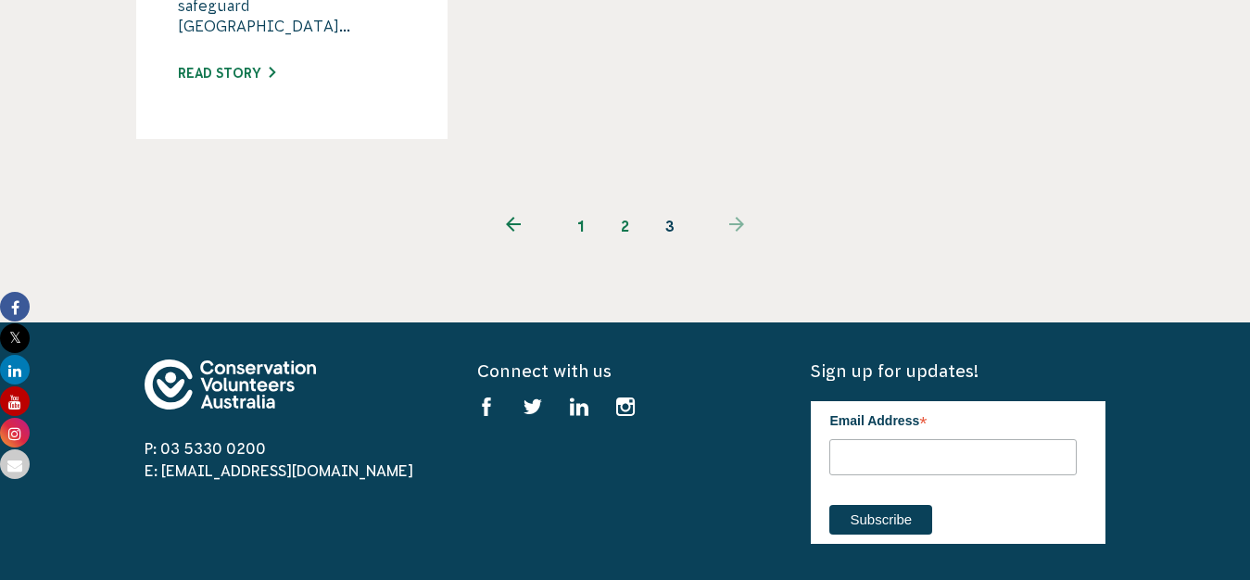
click at [732, 217] on use "Pagination" at bounding box center [736, 224] width 15 height 15
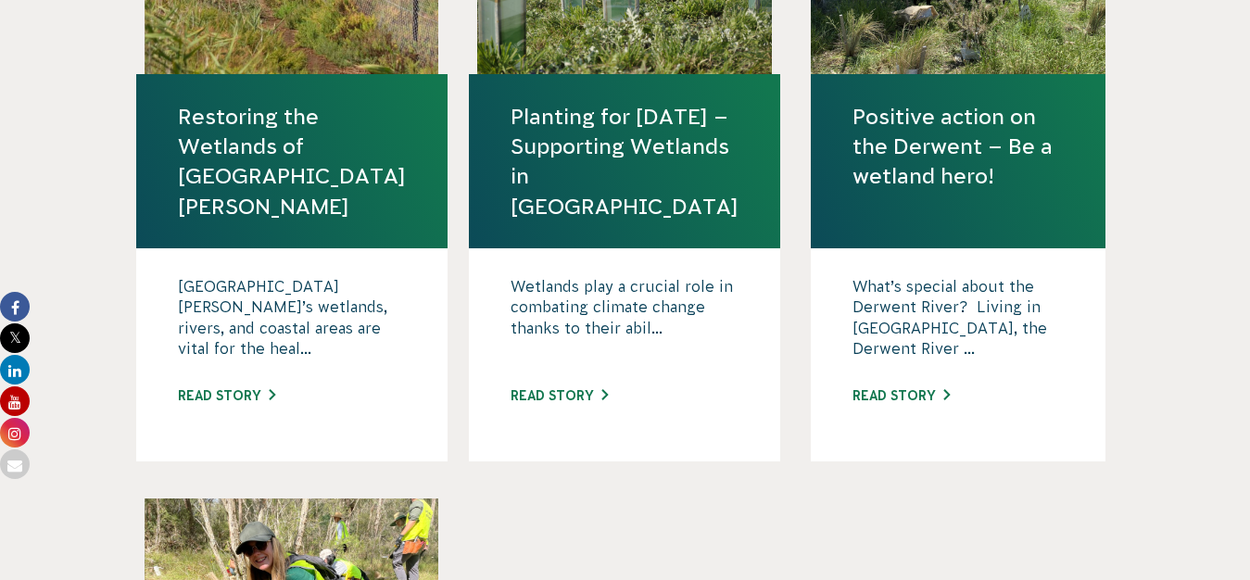
scroll to position [716, 0]
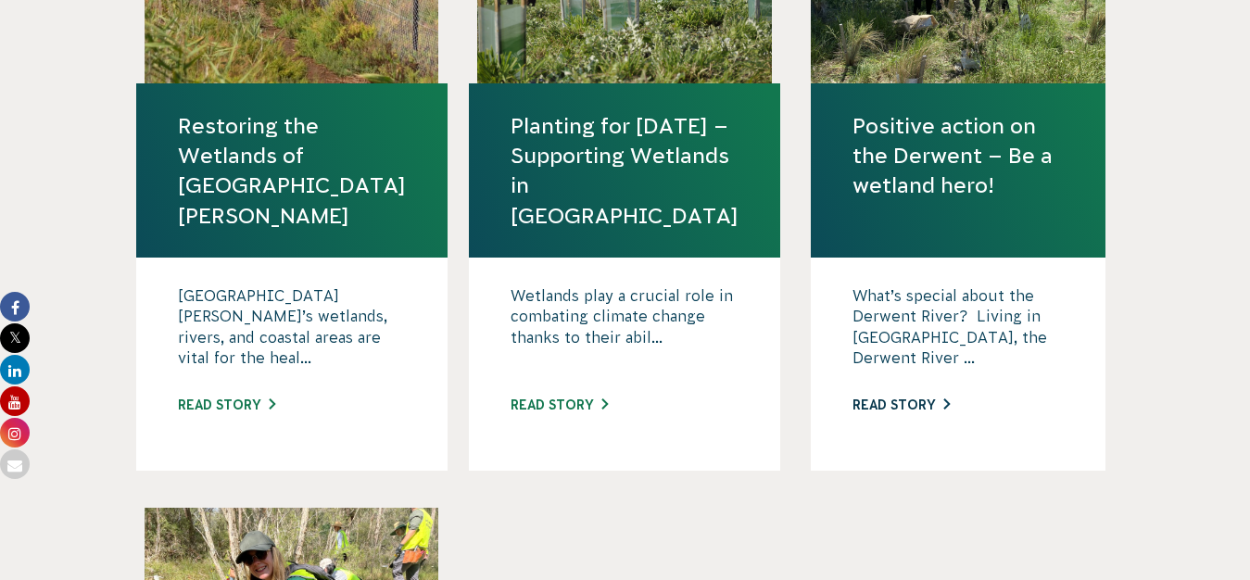
click at [901, 398] on link "Read story" at bounding box center [900, 405] width 97 height 15
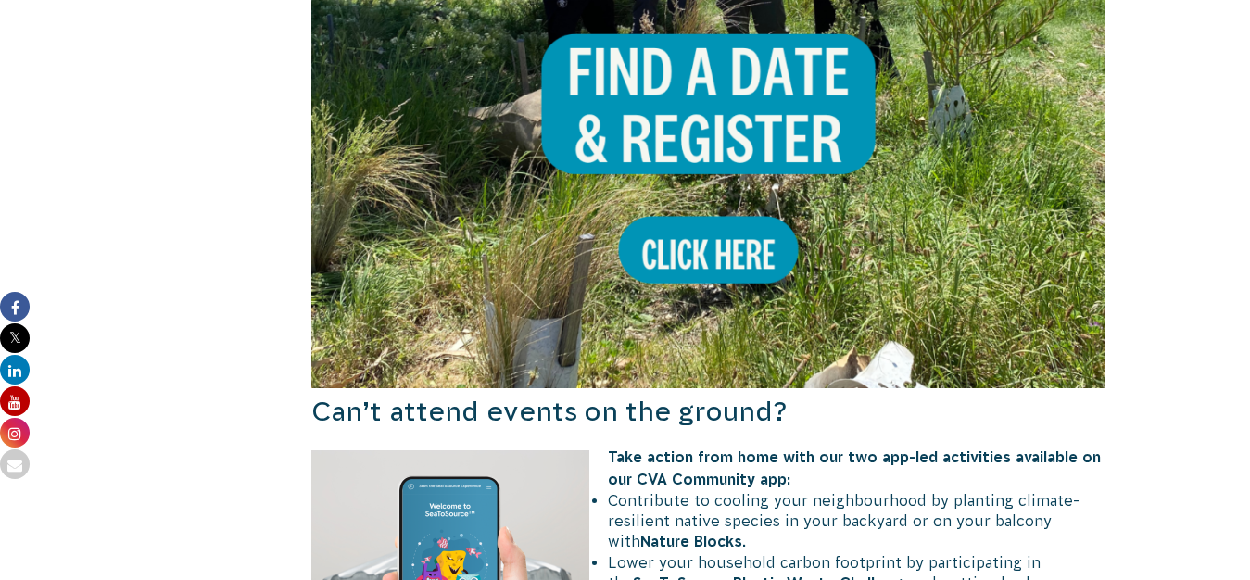
scroll to position [2103, 0]
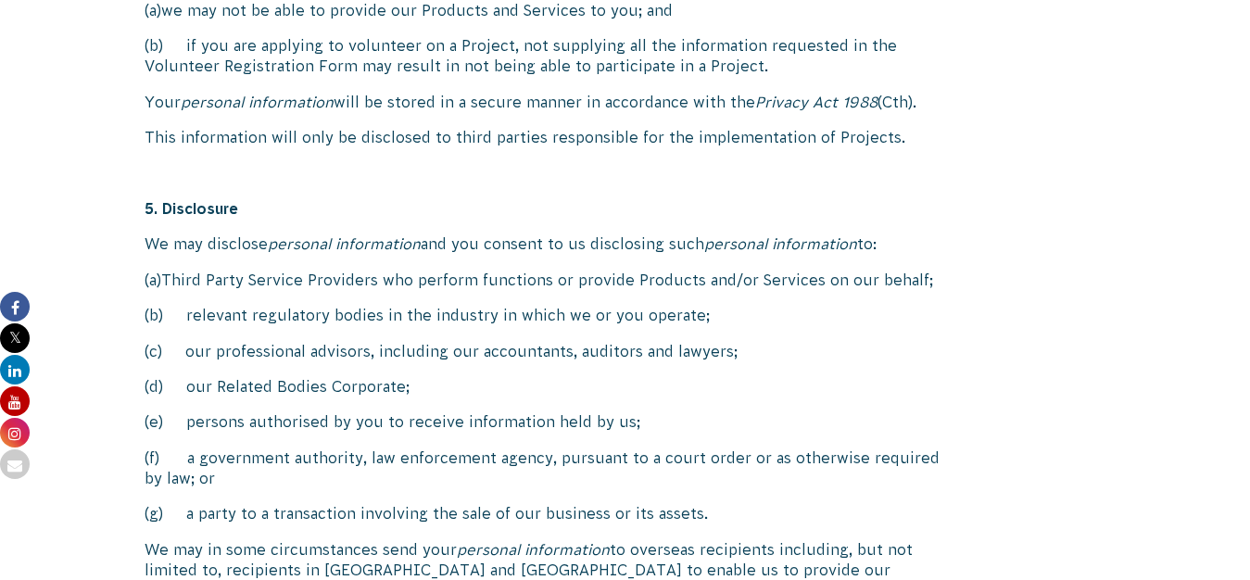
scroll to position [2439, 0]
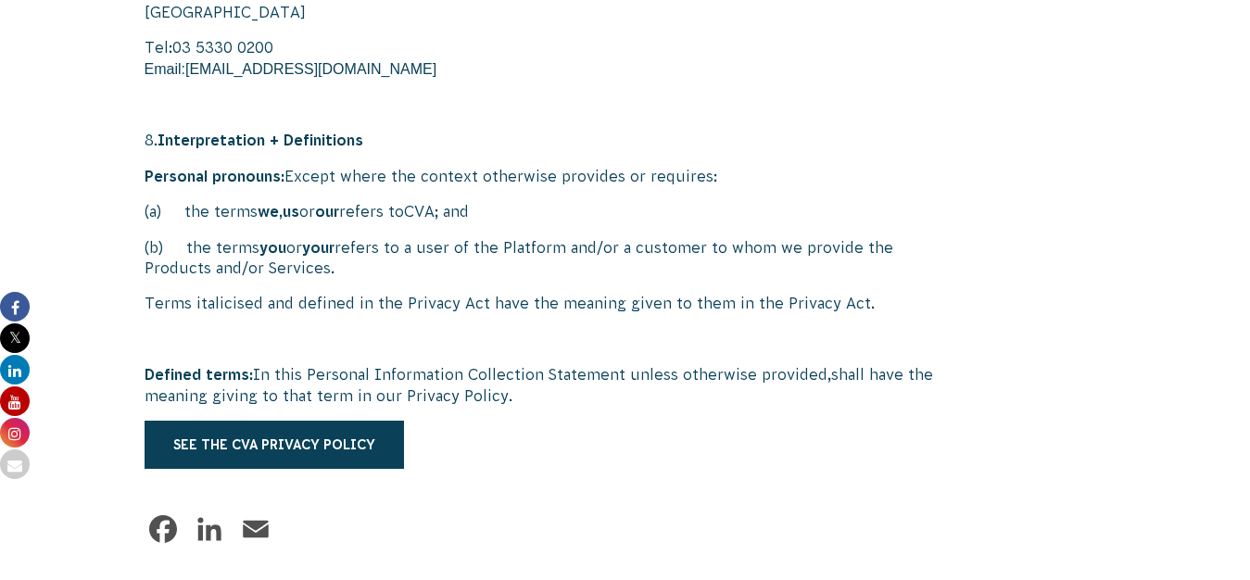
scroll to position [3503, 0]
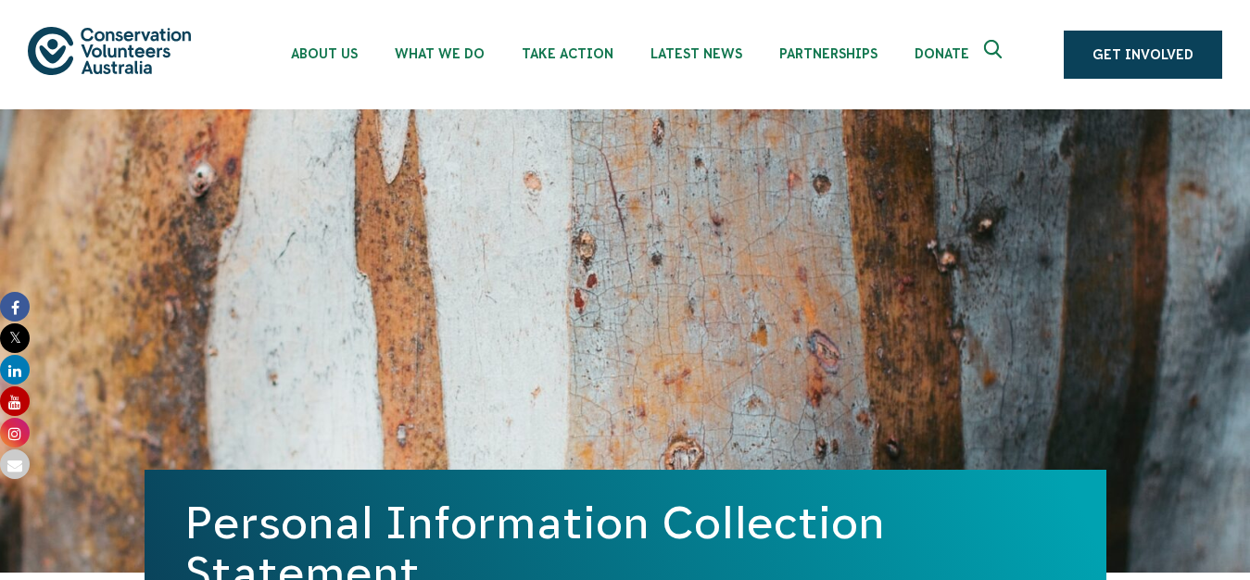
scroll to position [0, 0]
